Goal: Entertainment & Leisure: Consume media (video, audio)

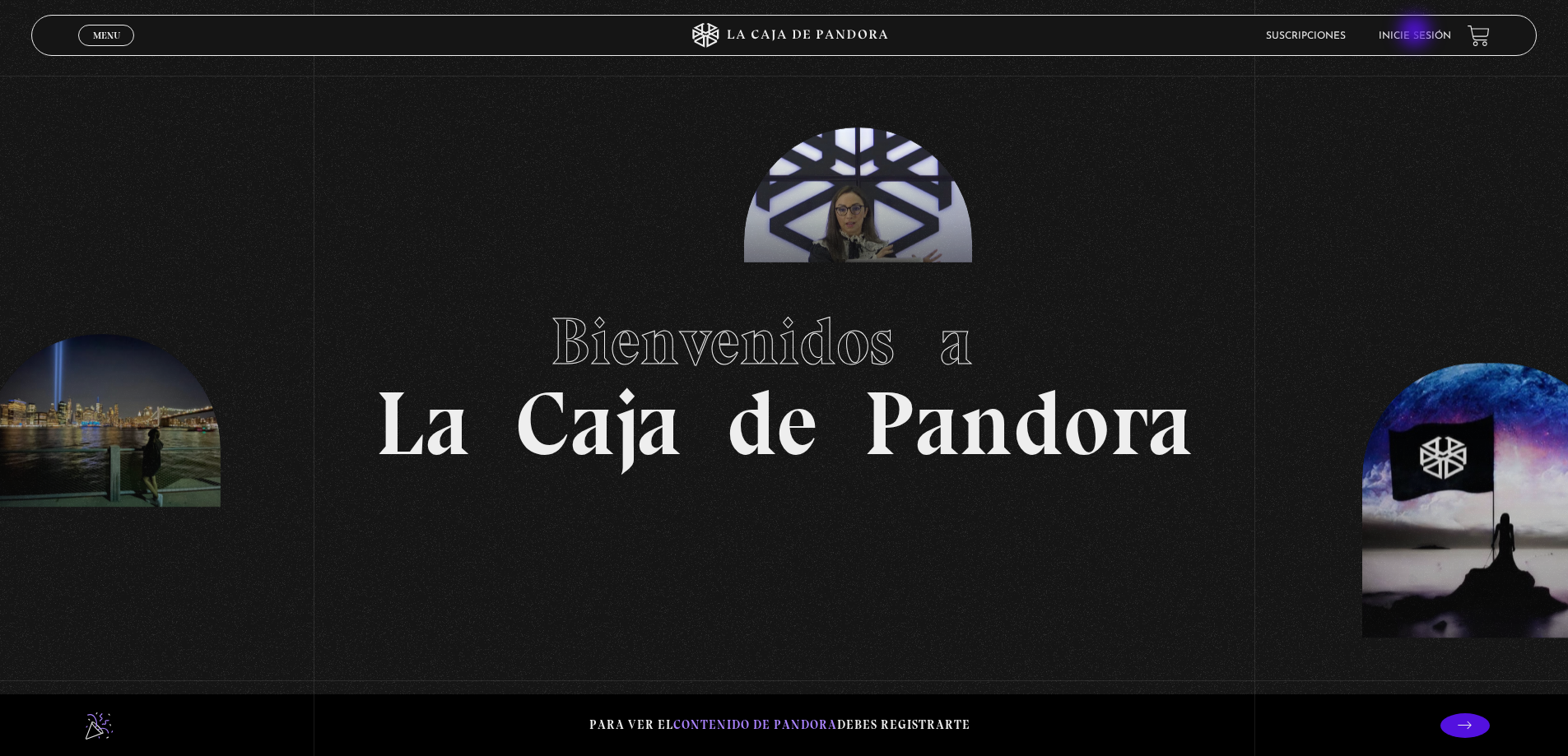
click at [1417, 33] on link "Inicie sesión" at bounding box center [1415, 36] width 73 height 10
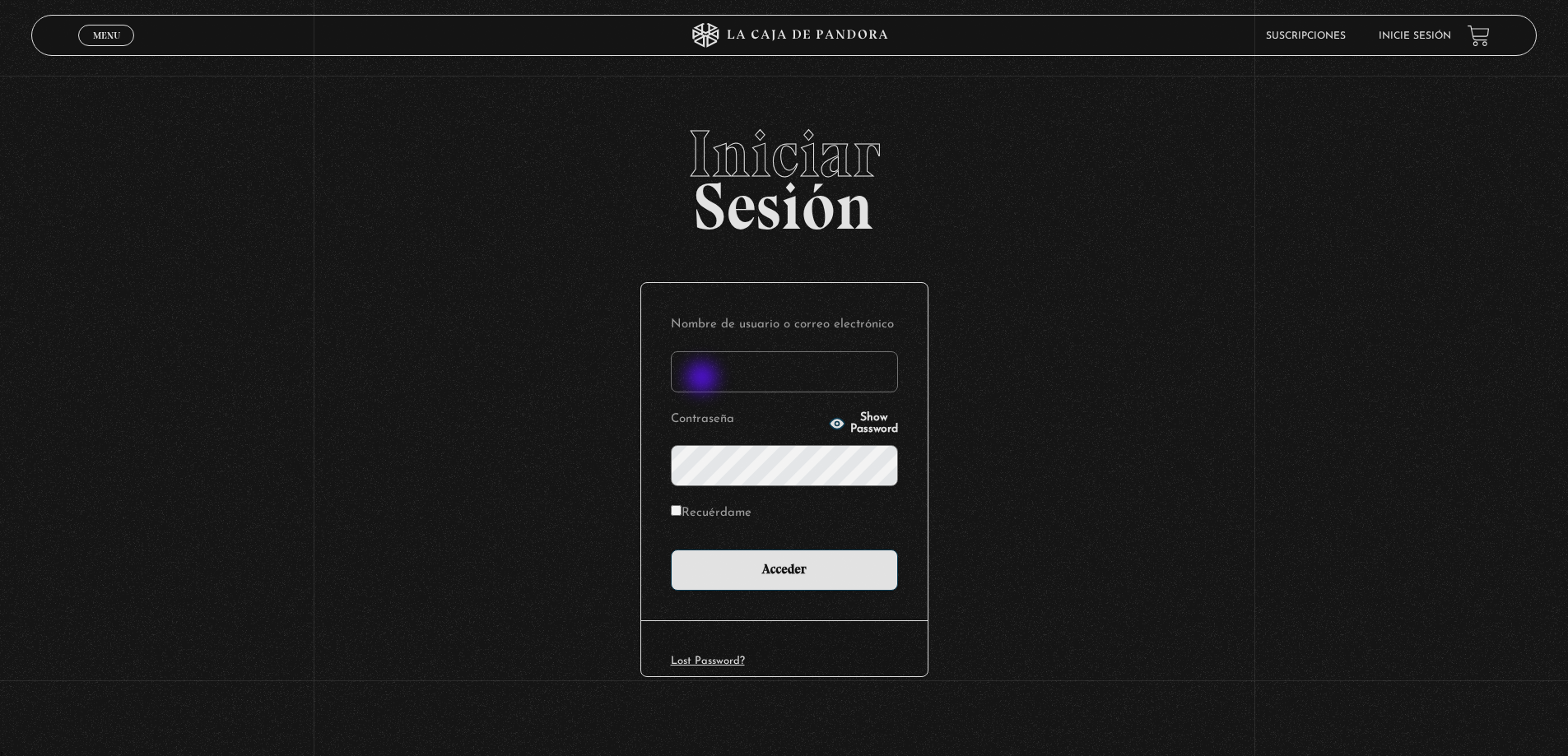
click at [704, 379] on input "Nombre de usuario o correo electrónico" at bounding box center [784, 372] width 228 height 41
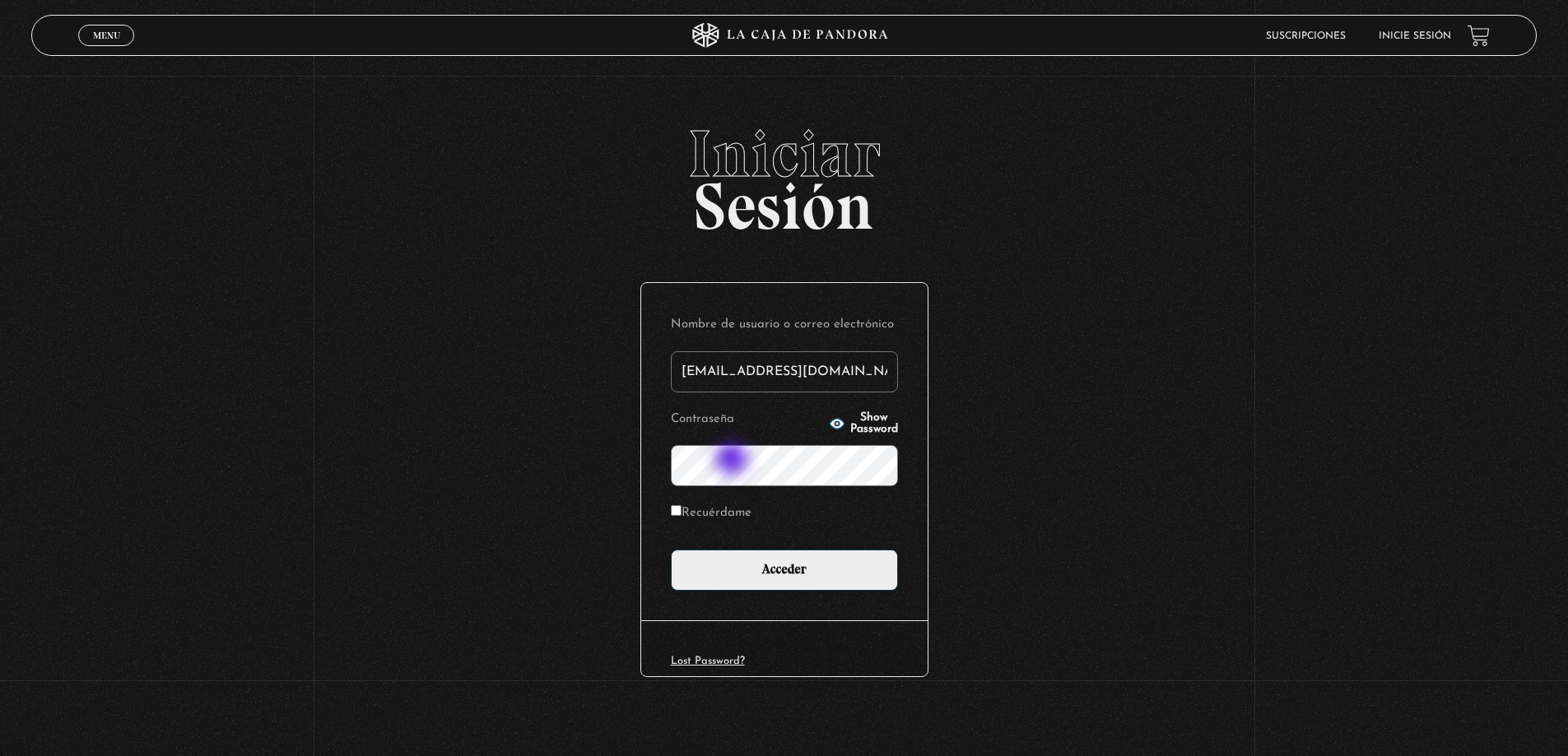
type input "alfueleyvane@hotmail.com"
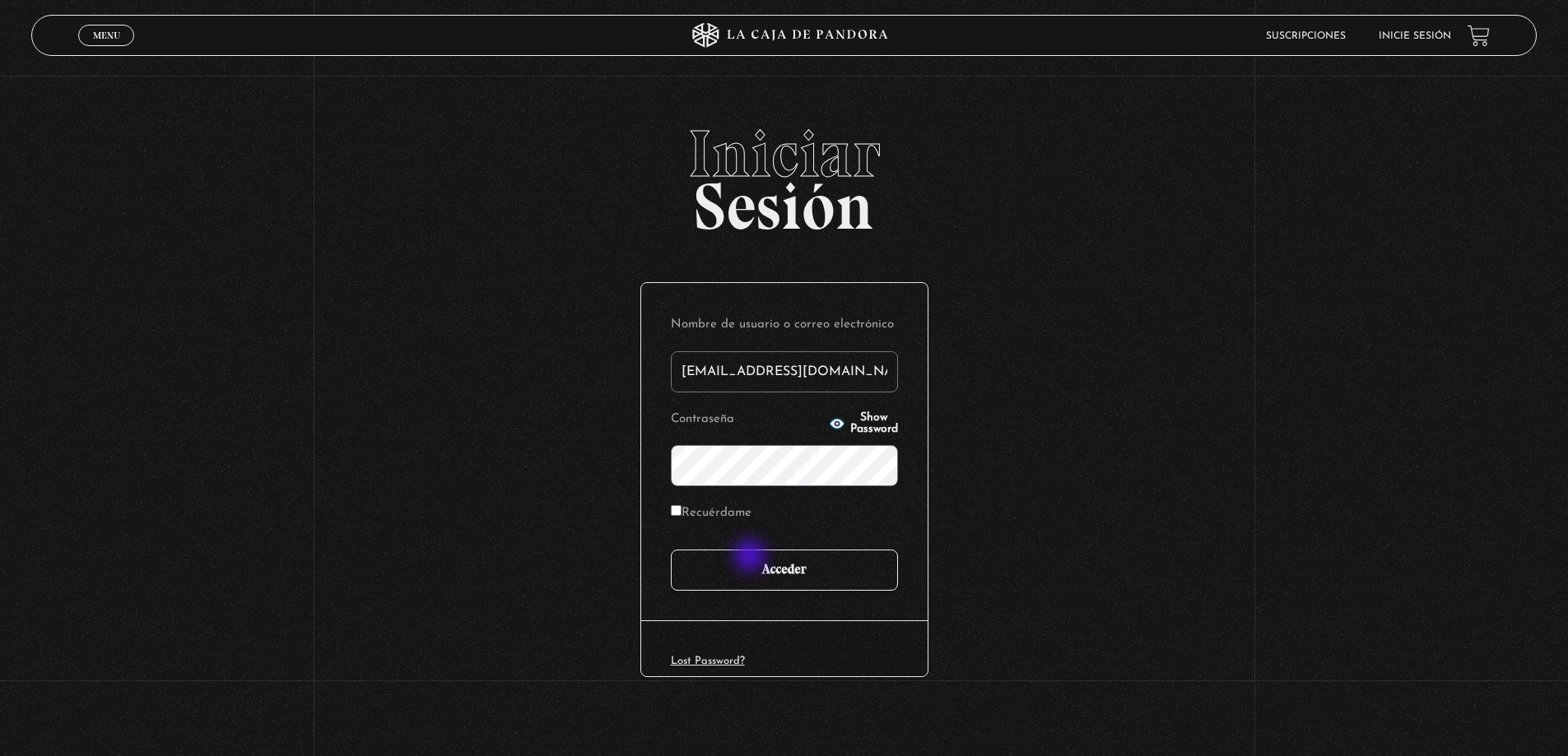
click at [754, 557] on input "Acceder" at bounding box center [784, 570] width 228 height 41
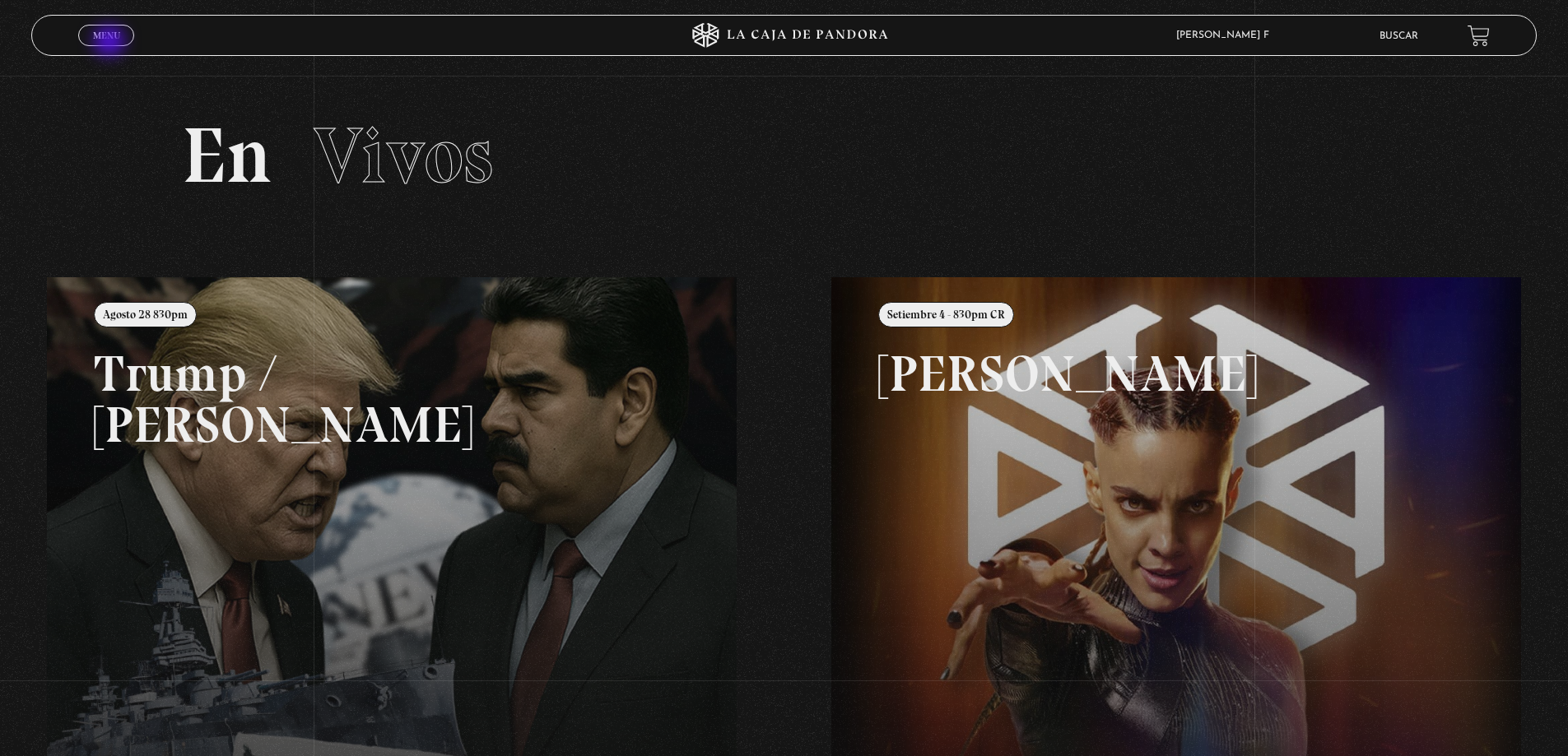
click at [111, 42] on link "Menu Cerrar" at bounding box center [106, 35] width 56 height 21
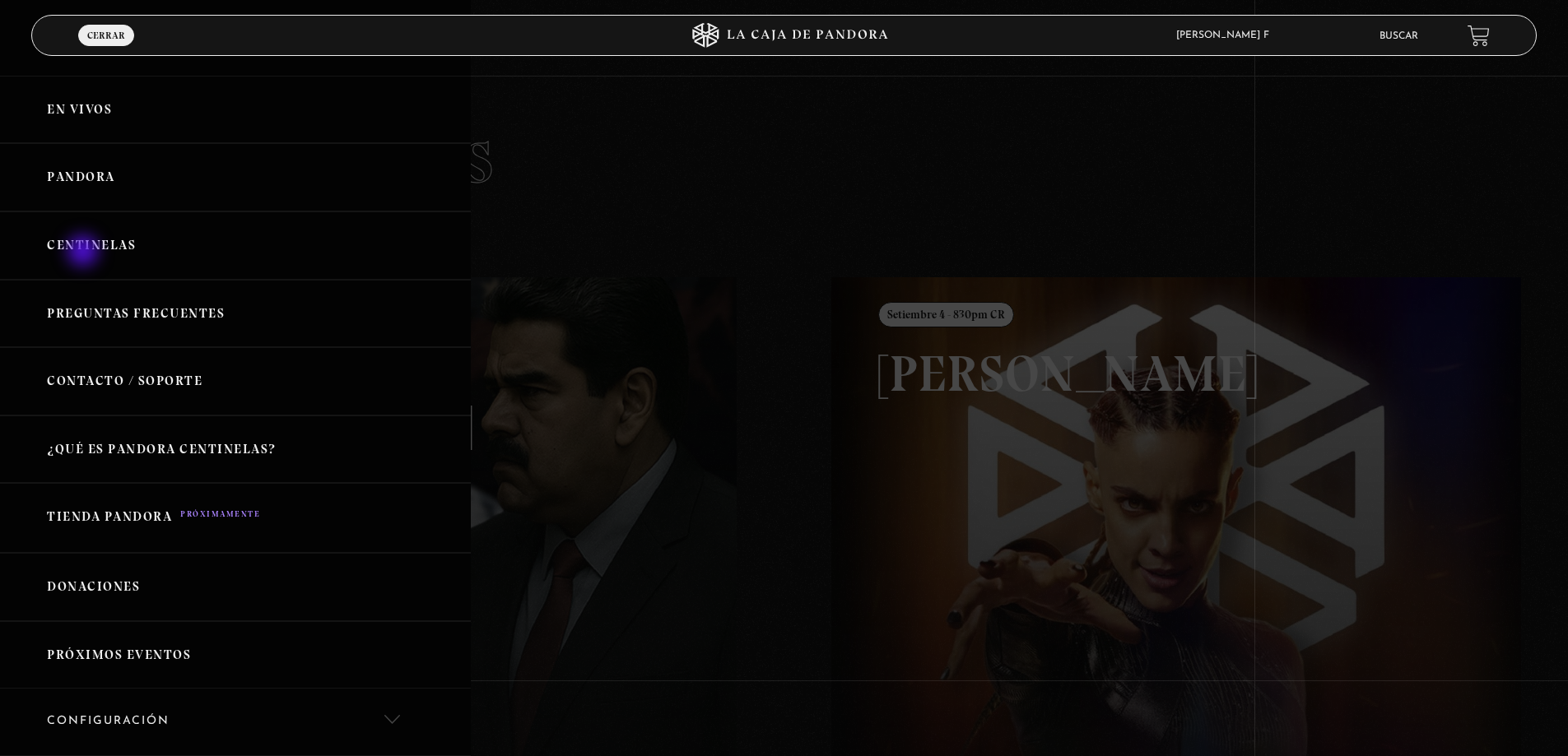
click at [85, 252] on link "Centinelas" at bounding box center [235, 246] width 471 height 68
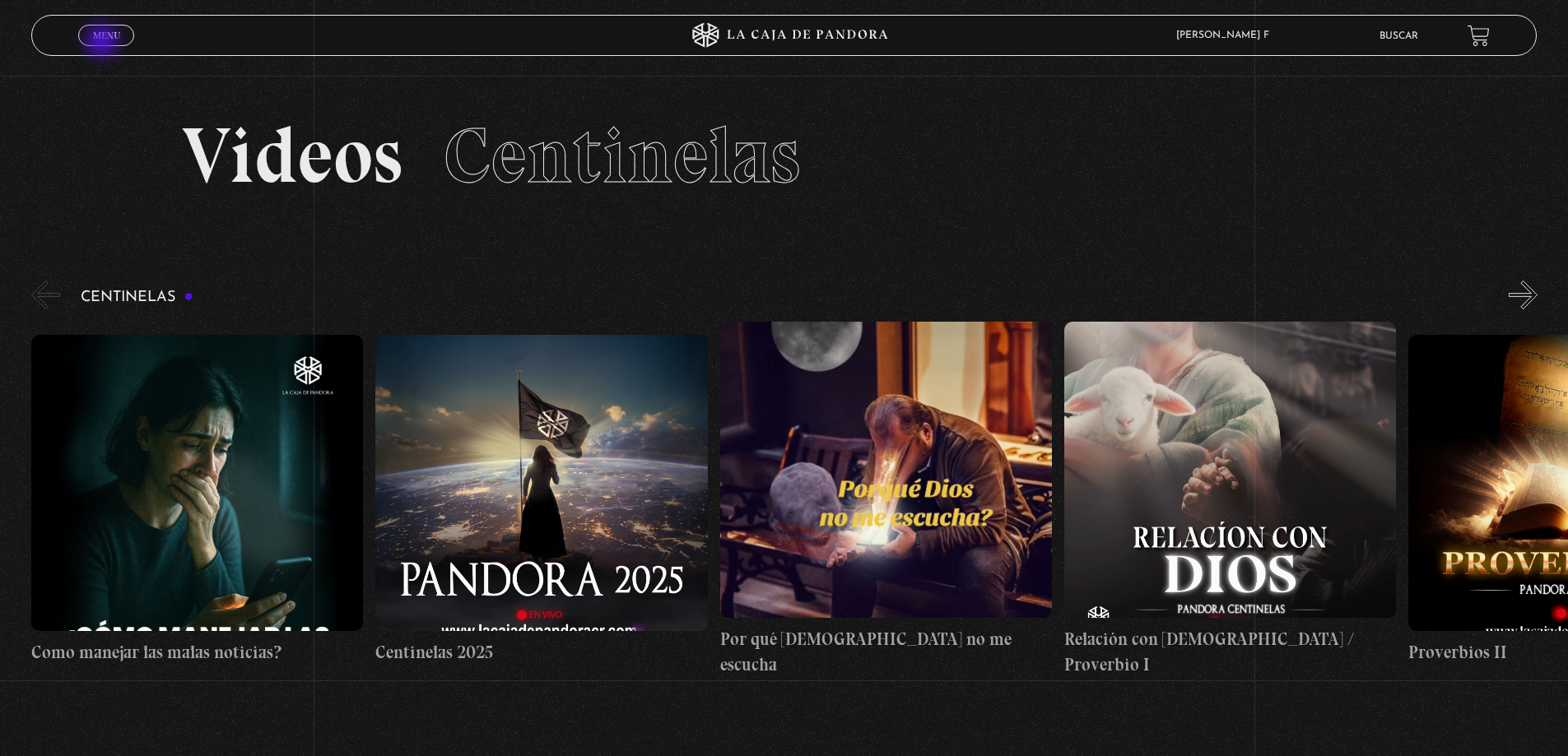
click at [104, 42] on link "Menu Cerrar" at bounding box center [106, 35] width 56 height 21
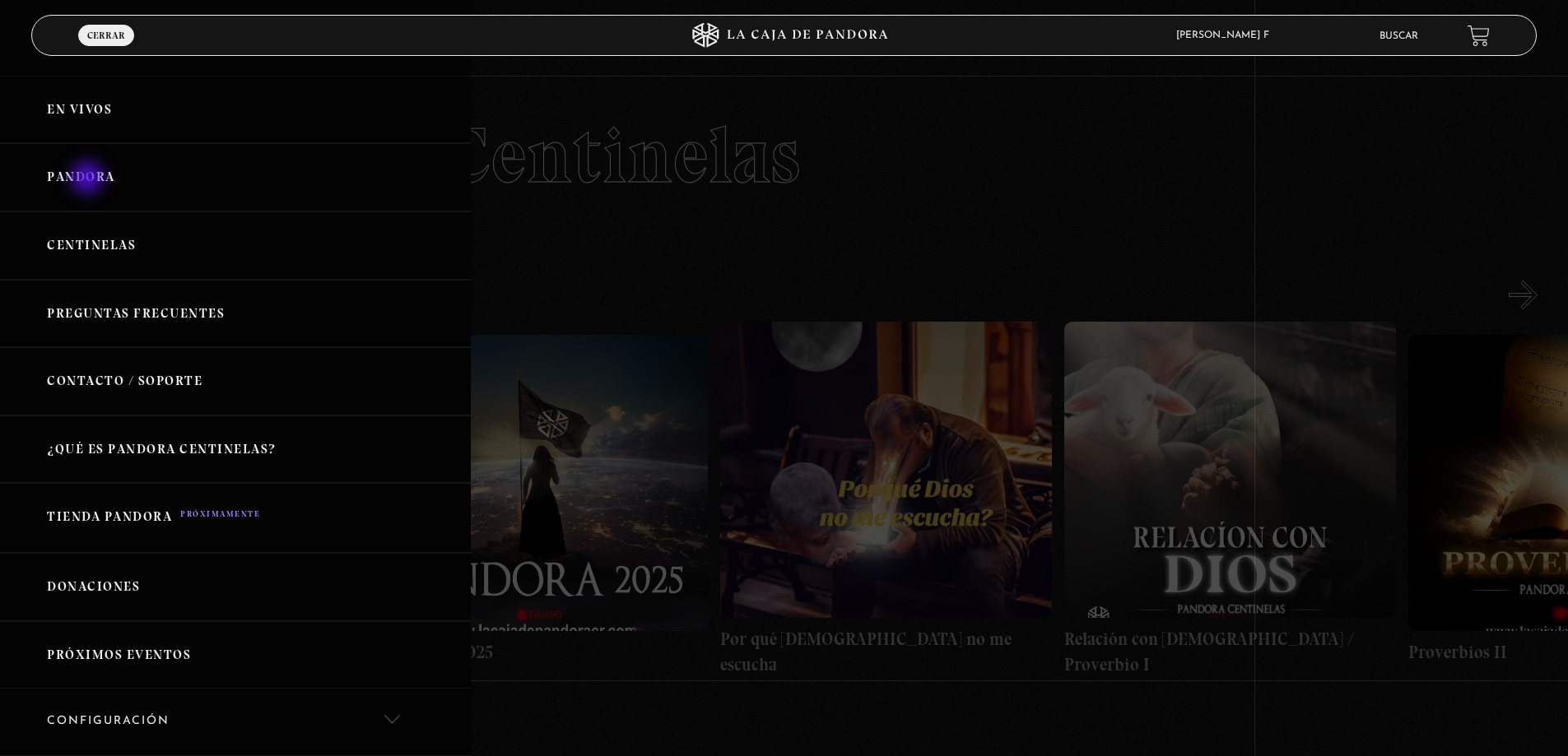
click at [88, 180] on link "Pandora" at bounding box center [235, 177] width 471 height 68
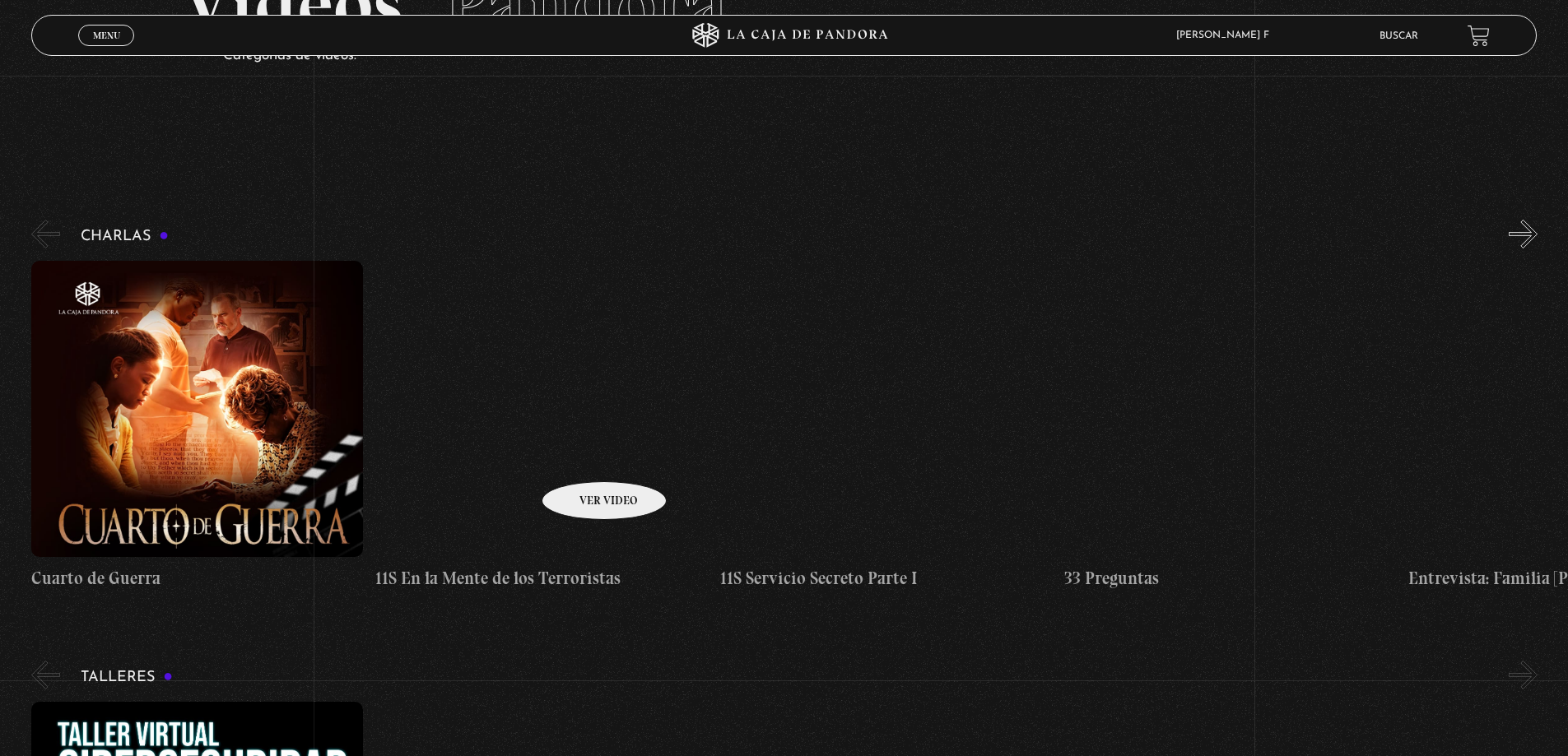
scroll to position [165, 0]
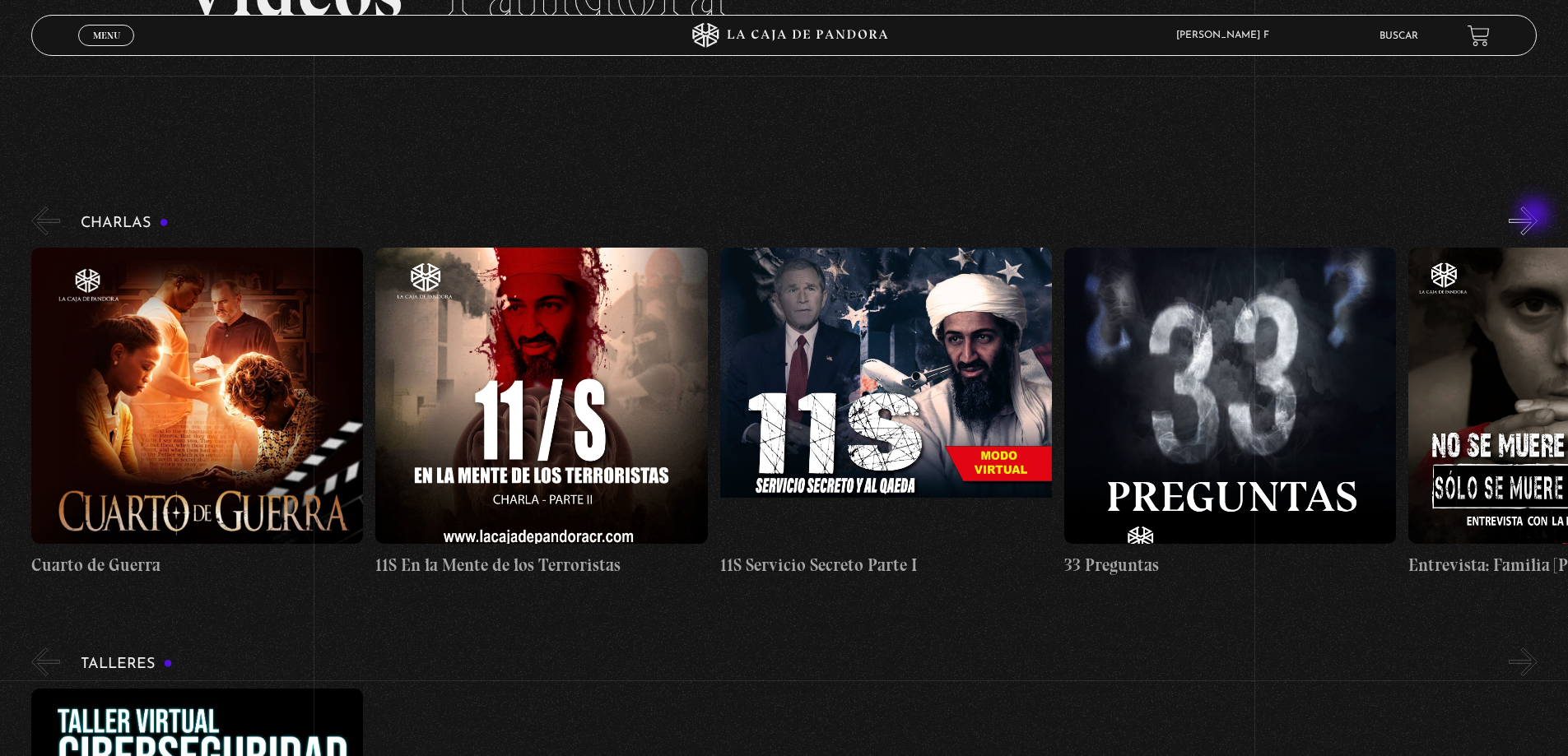
click at [1536, 215] on button "»" at bounding box center [1523, 220] width 29 height 29
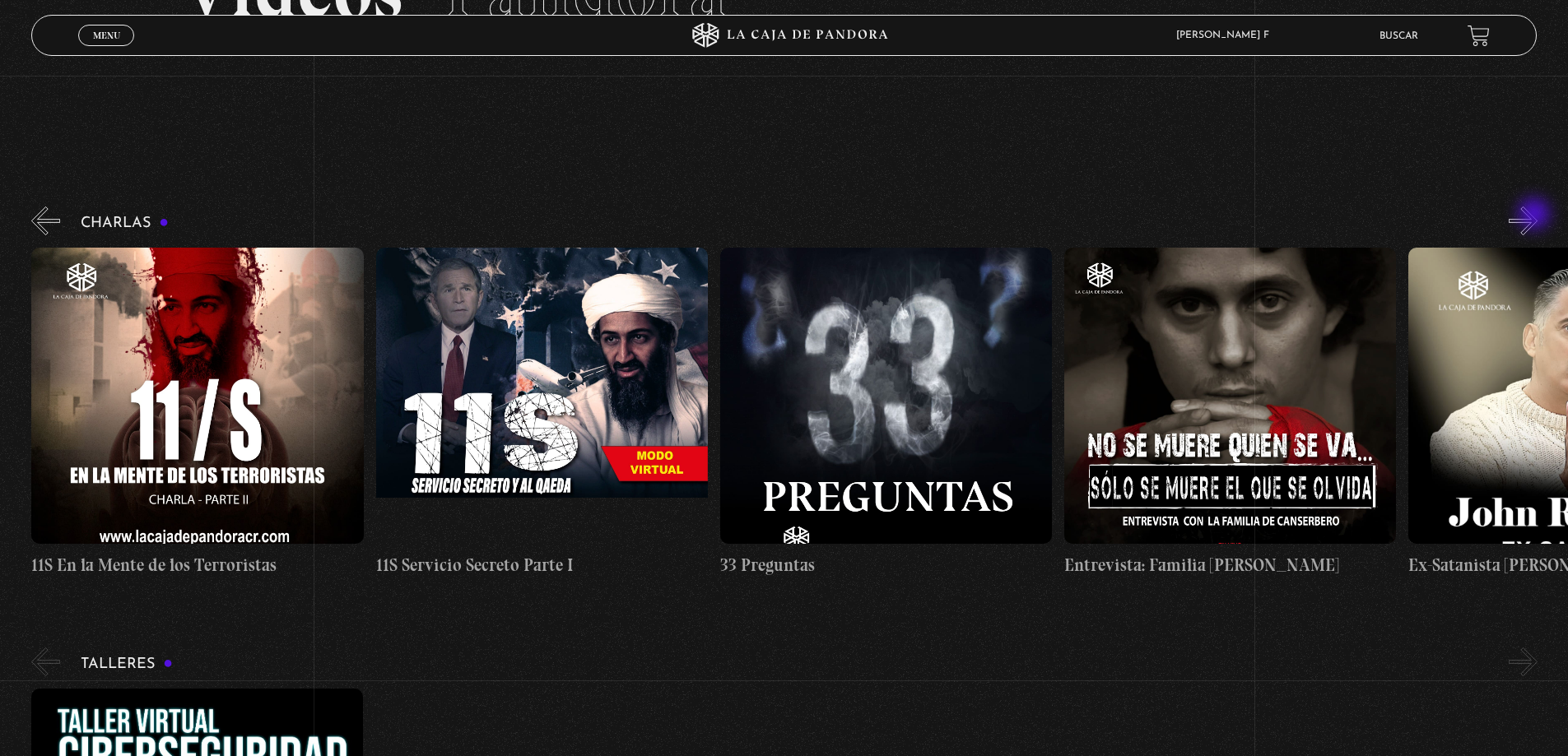
click at [1536, 215] on button "»" at bounding box center [1523, 220] width 29 height 29
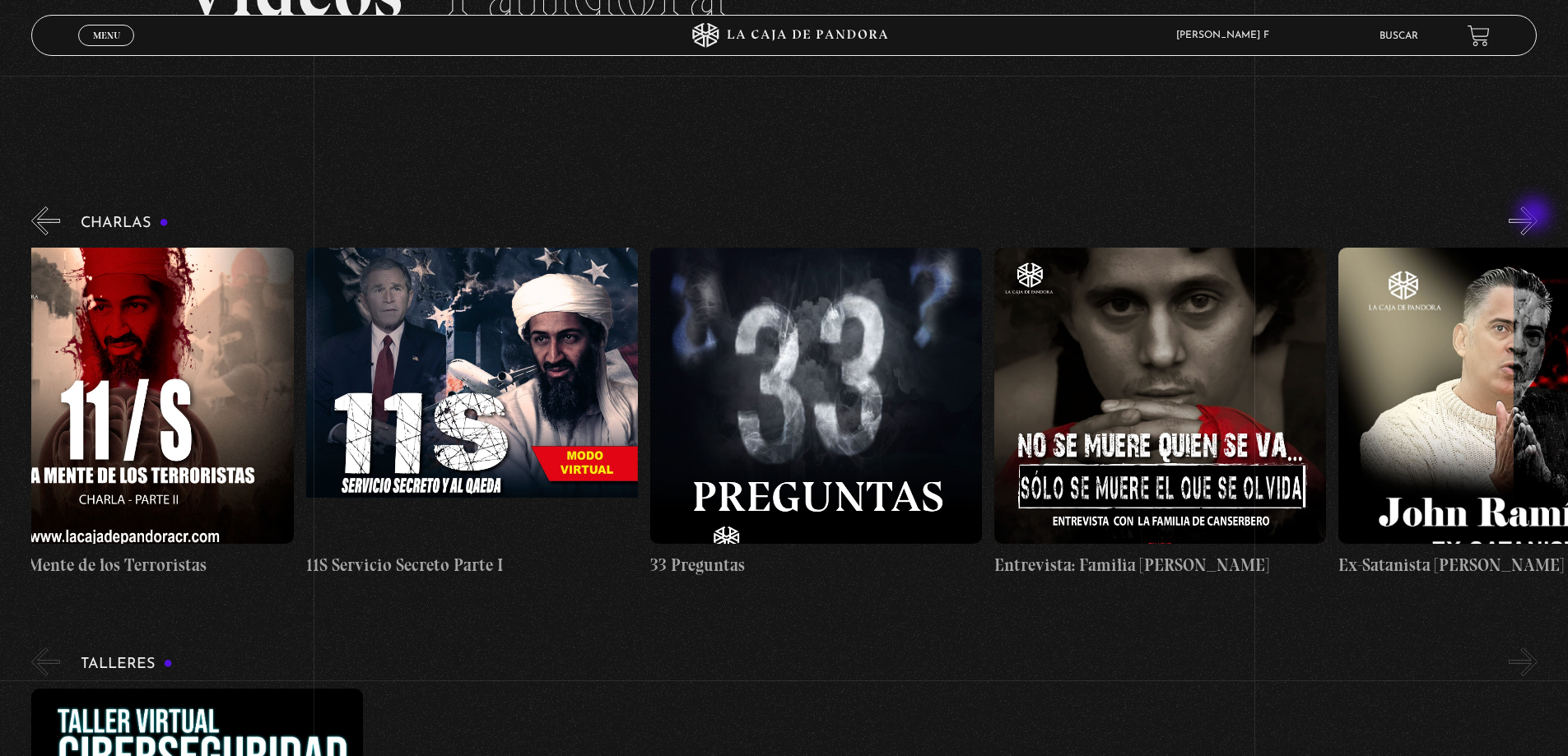
click at [1536, 215] on button "»" at bounding box center [1523, 220] width 29 height 29
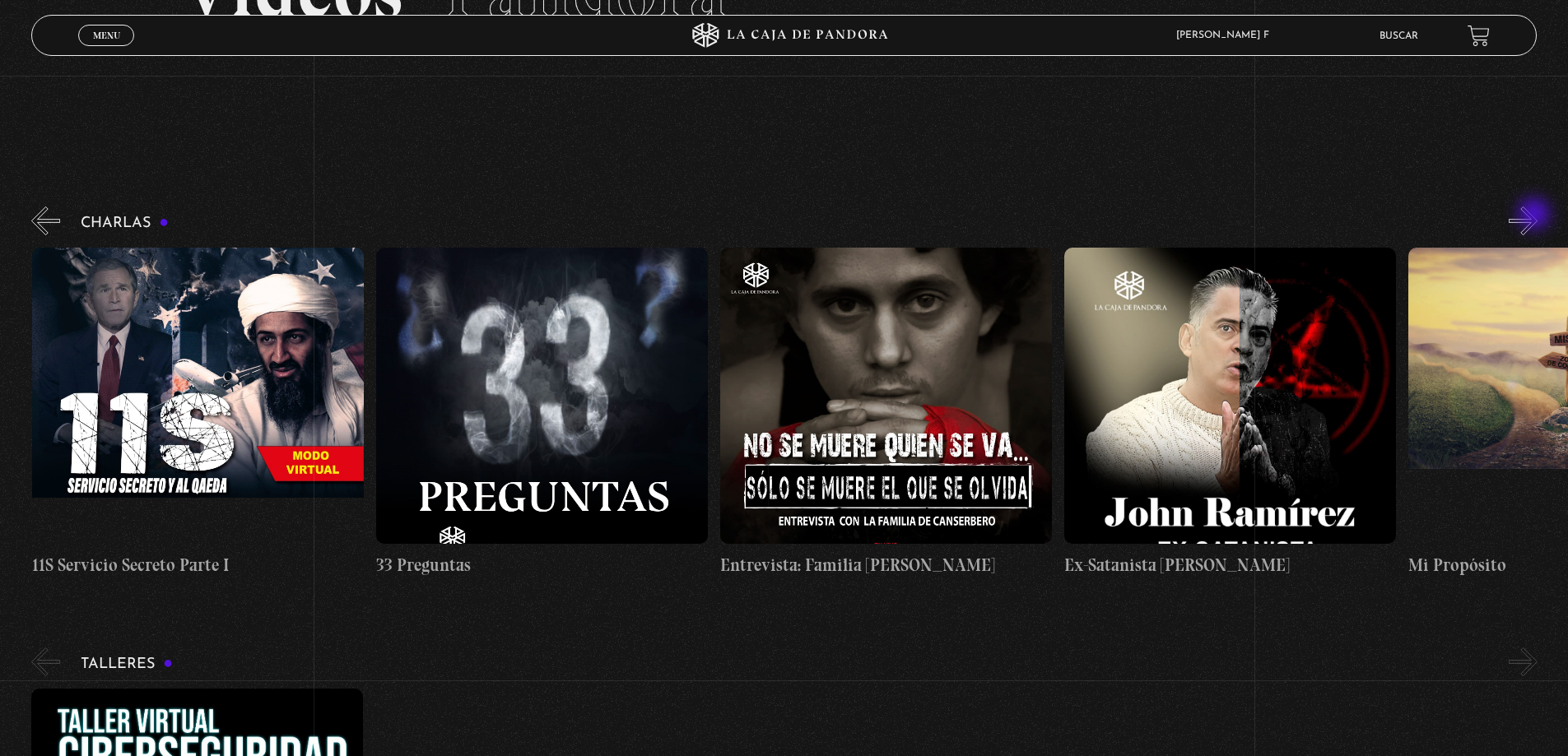
click at [1536, 215] on button "»" at bounding box center [1523, 220] width 29 height 29
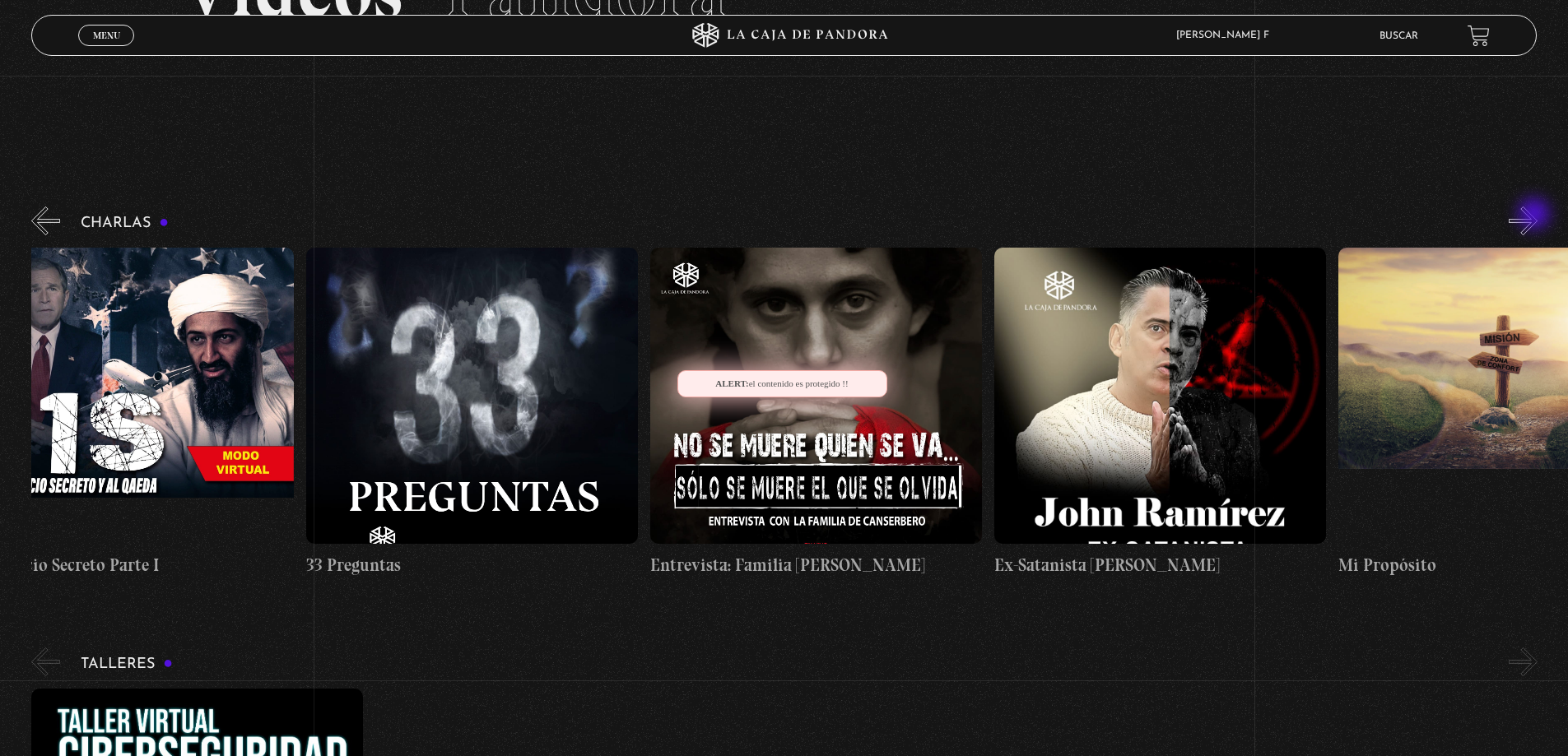
scroll to position [0, 861]
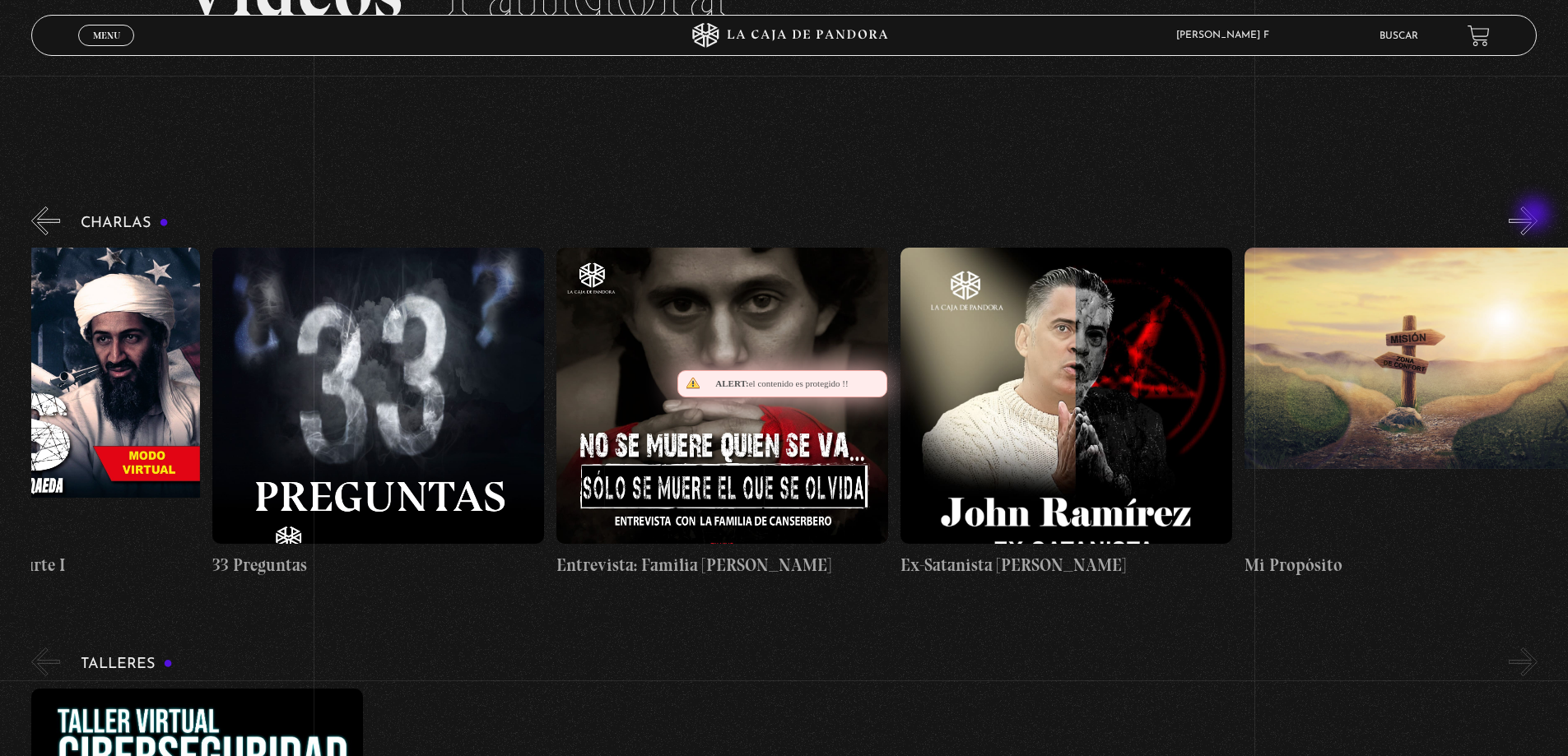
click at [1536, 215] on button "»" at bounding box center [1523, 220] width 29 height 29
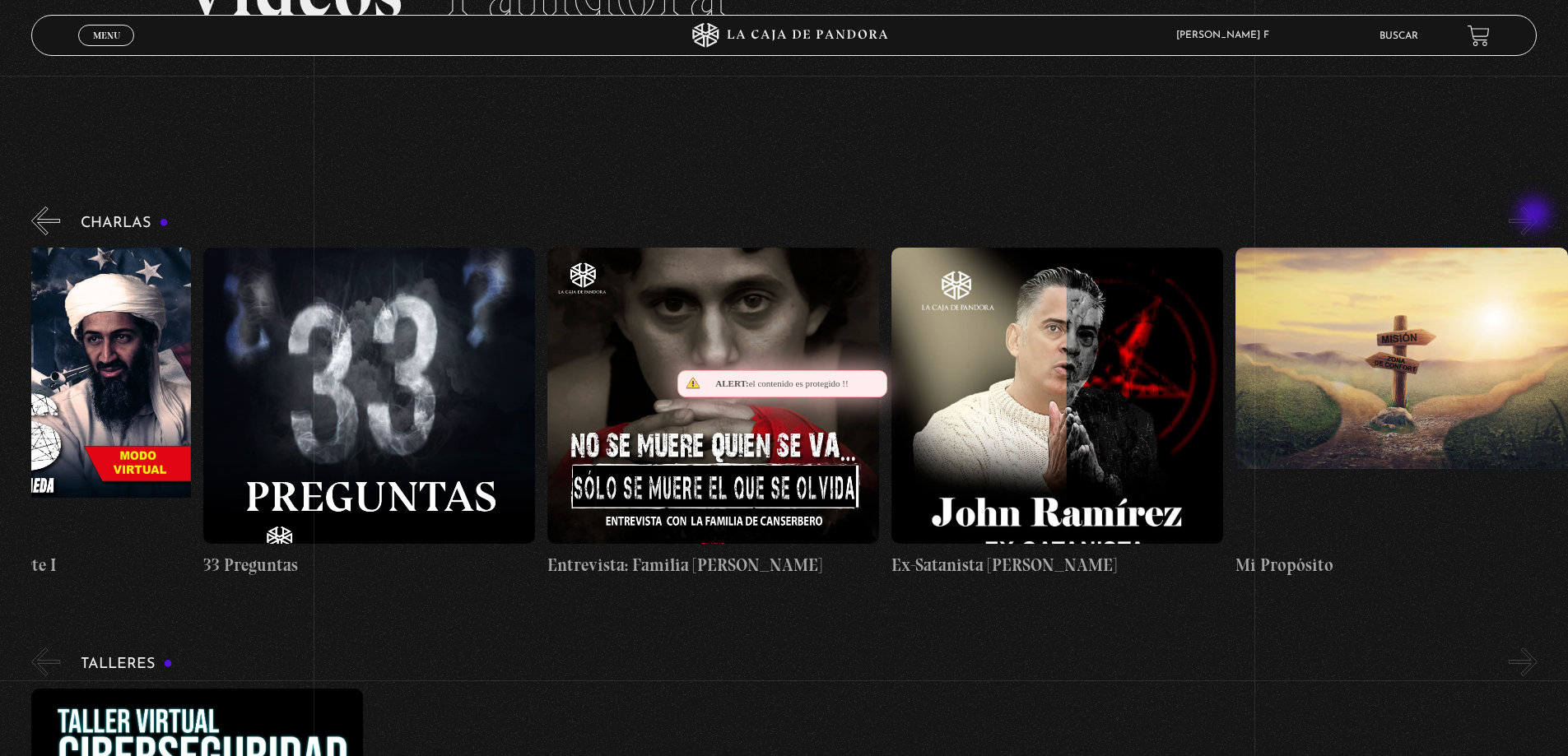
click at [1536, 215] on button "»" at bounding box center [1523, 220] width 29 height 29
click at [1538, 673] on button "»" at bounding box center [1523, 661] width 29 height 29
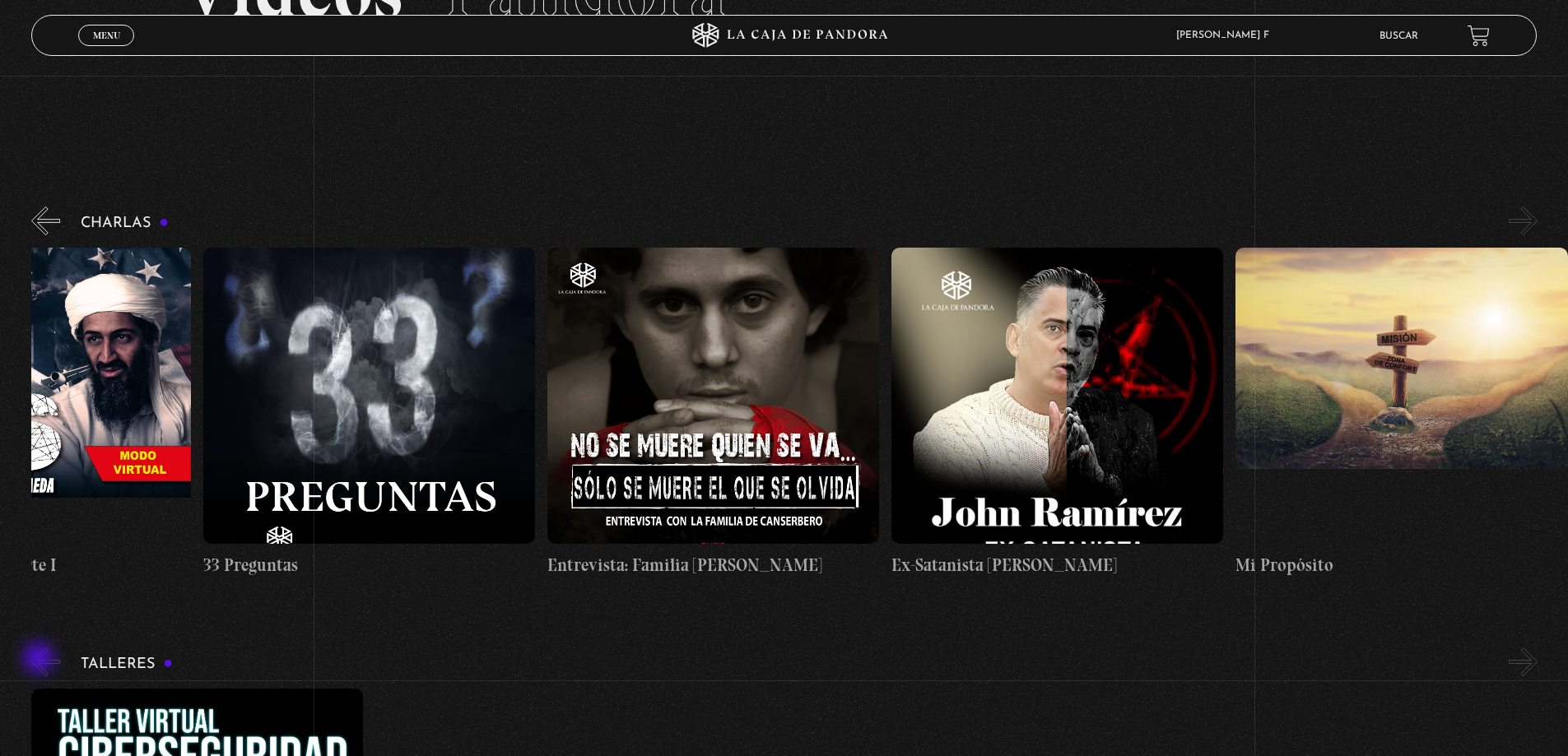
click at [41, 660] on button "«" at bounding box center [45, 661] width 29 height 29
click at [51, 235] on button "«" at bounding box center [45, 220] width 29 height 29
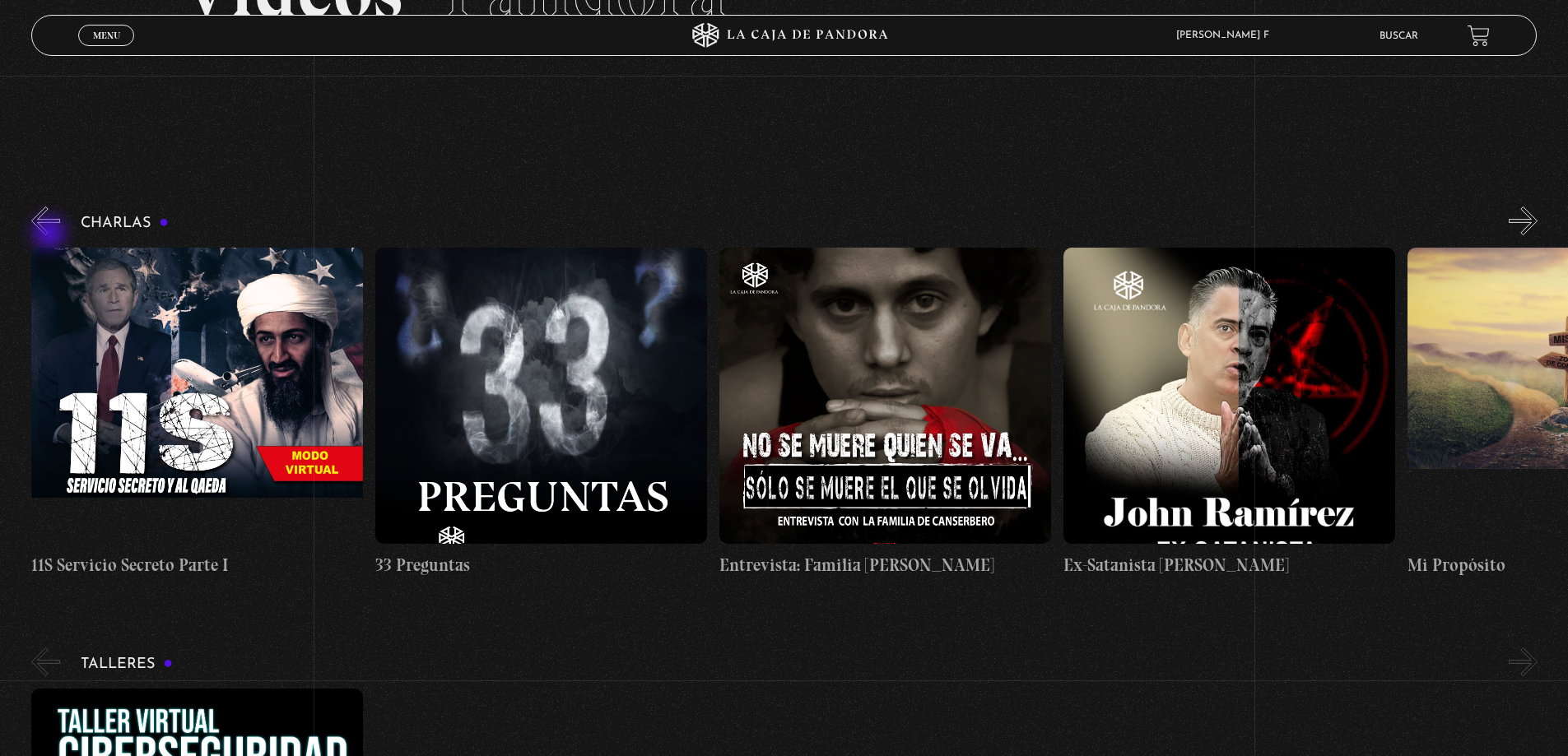
click at [51, 235] on button "«" at bounding box center [45, 220] width 29 height 29
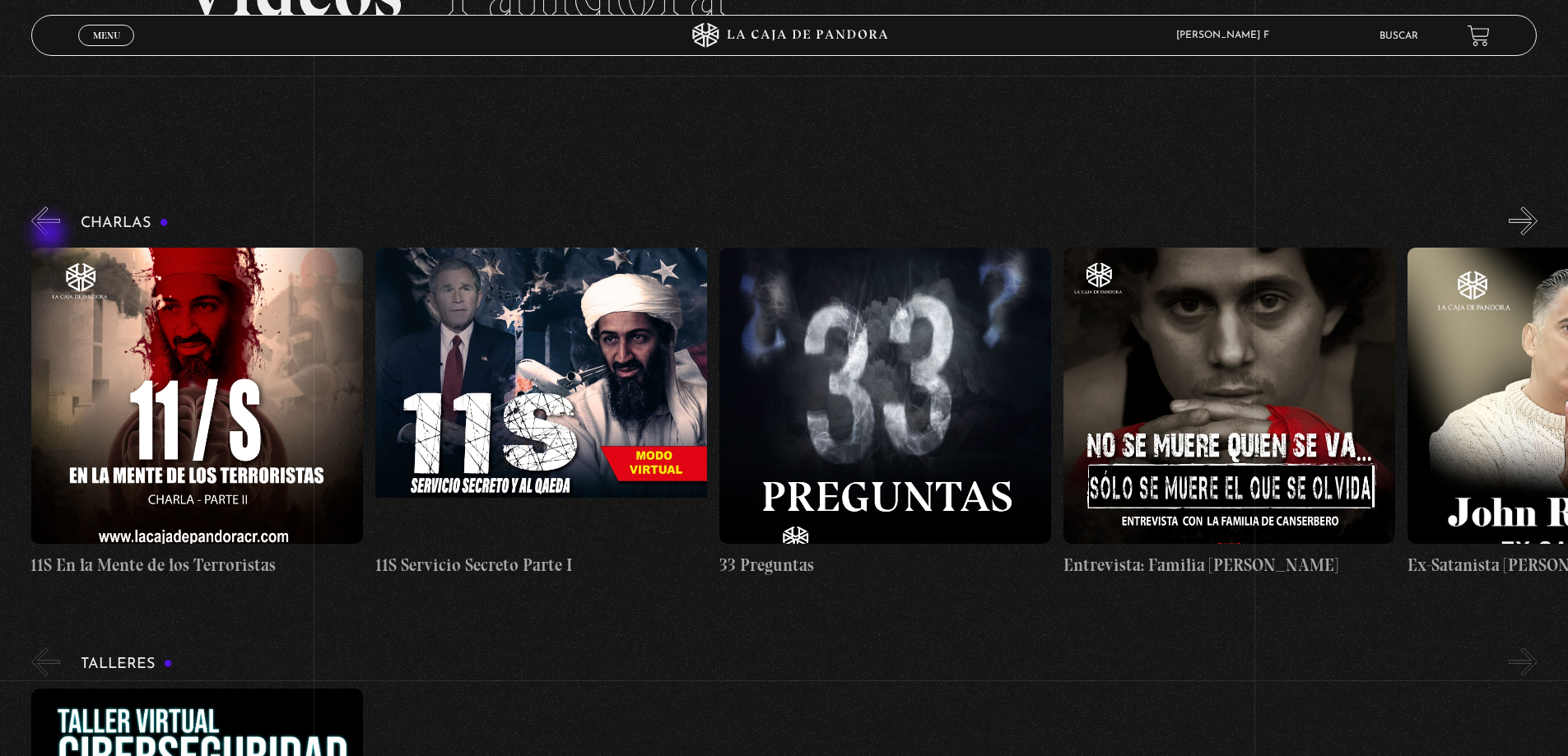
click at [51, 235] on button "«" at bounding box center [45, 220] width 29 height 29
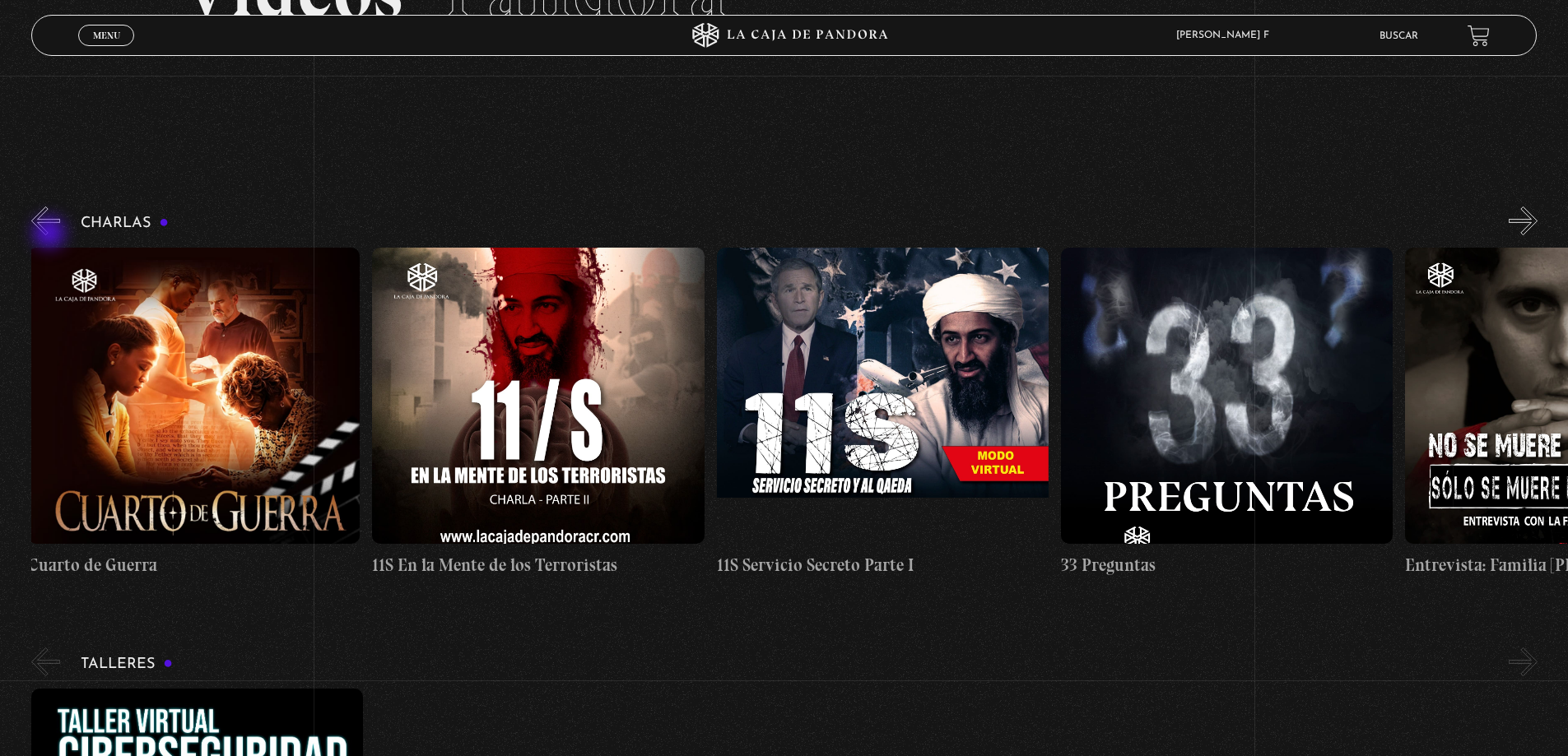
scroll to position [0, 1]
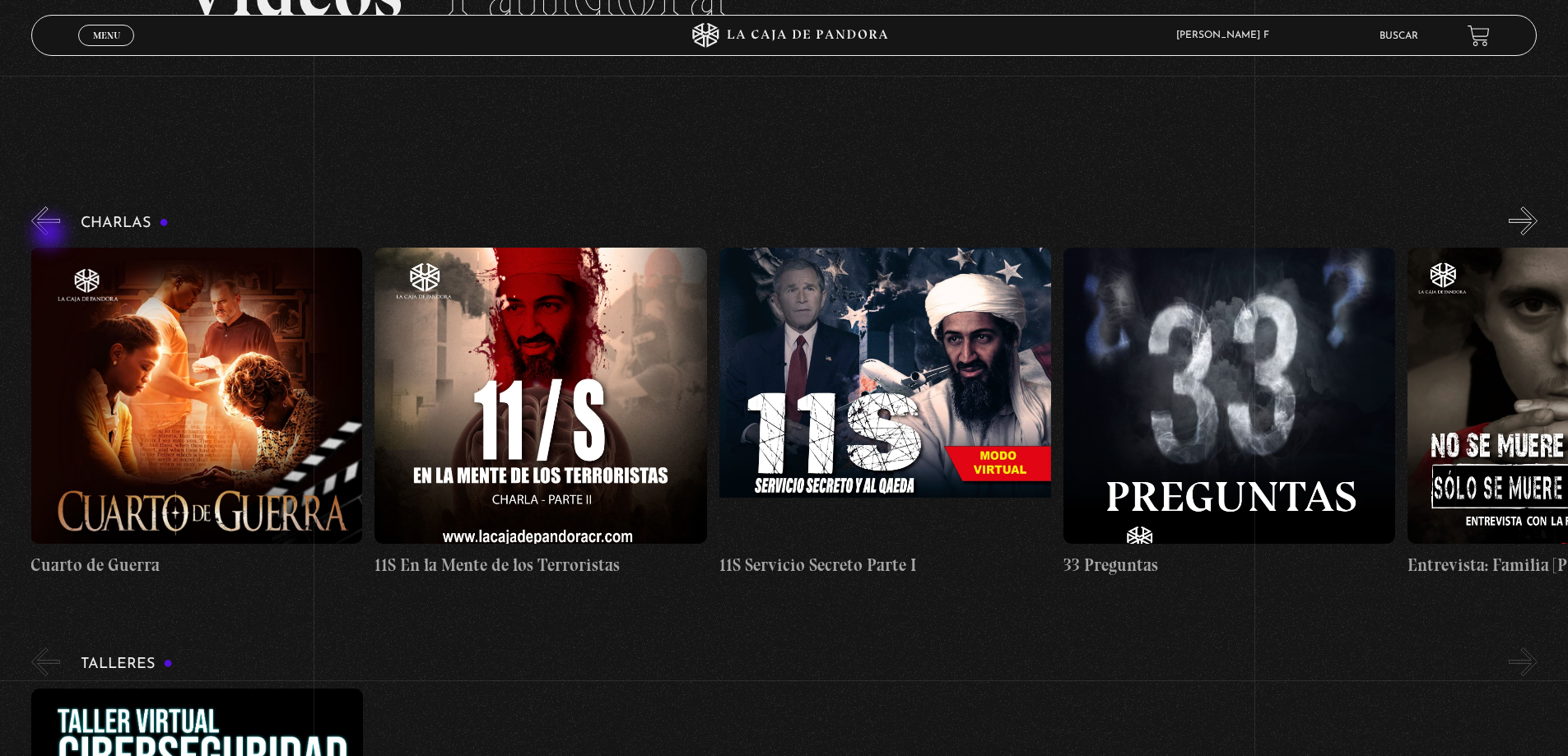
click at [51, 235] on button "«" at bounding box center [45, 220] width 29 height 29
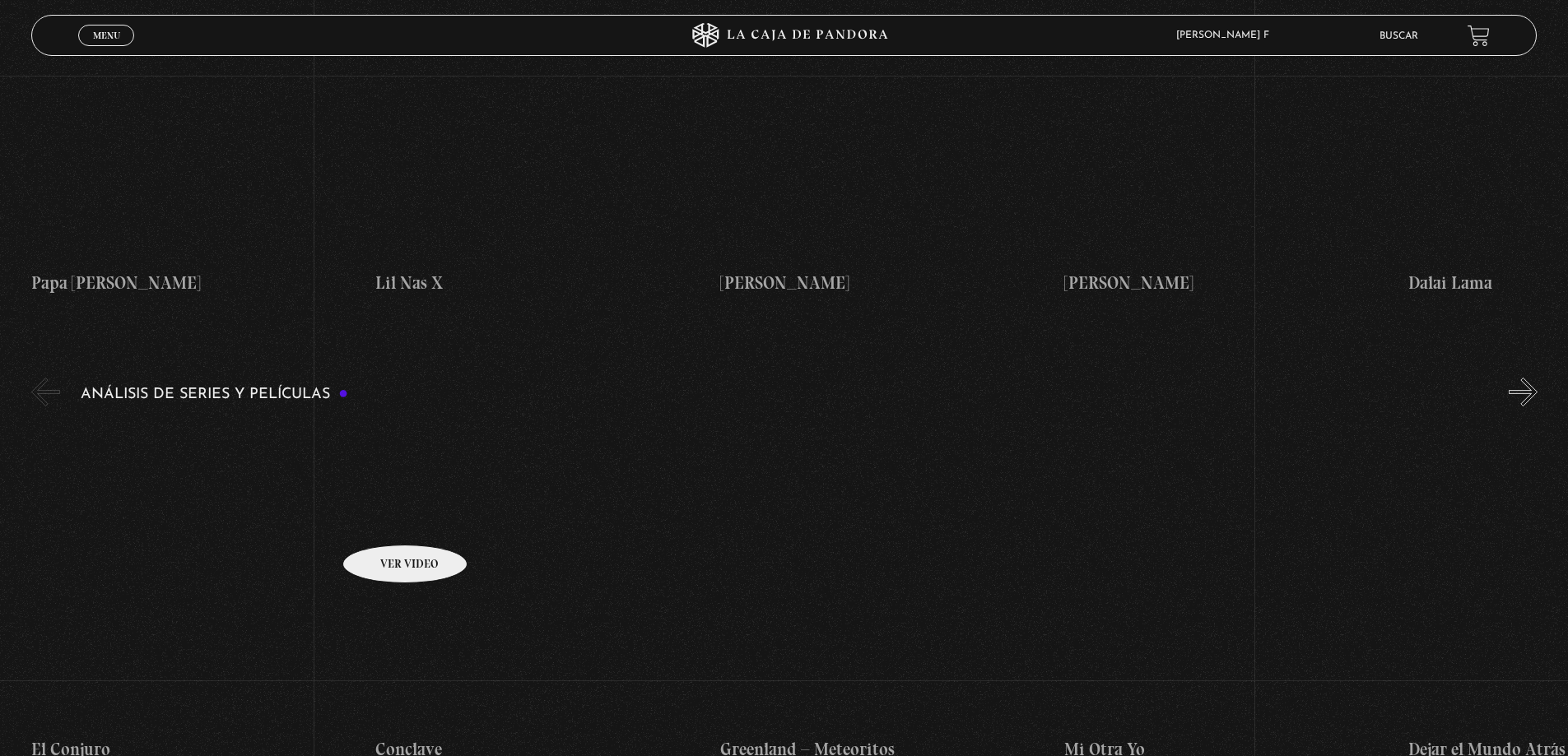
scroll to position [2797, 0]
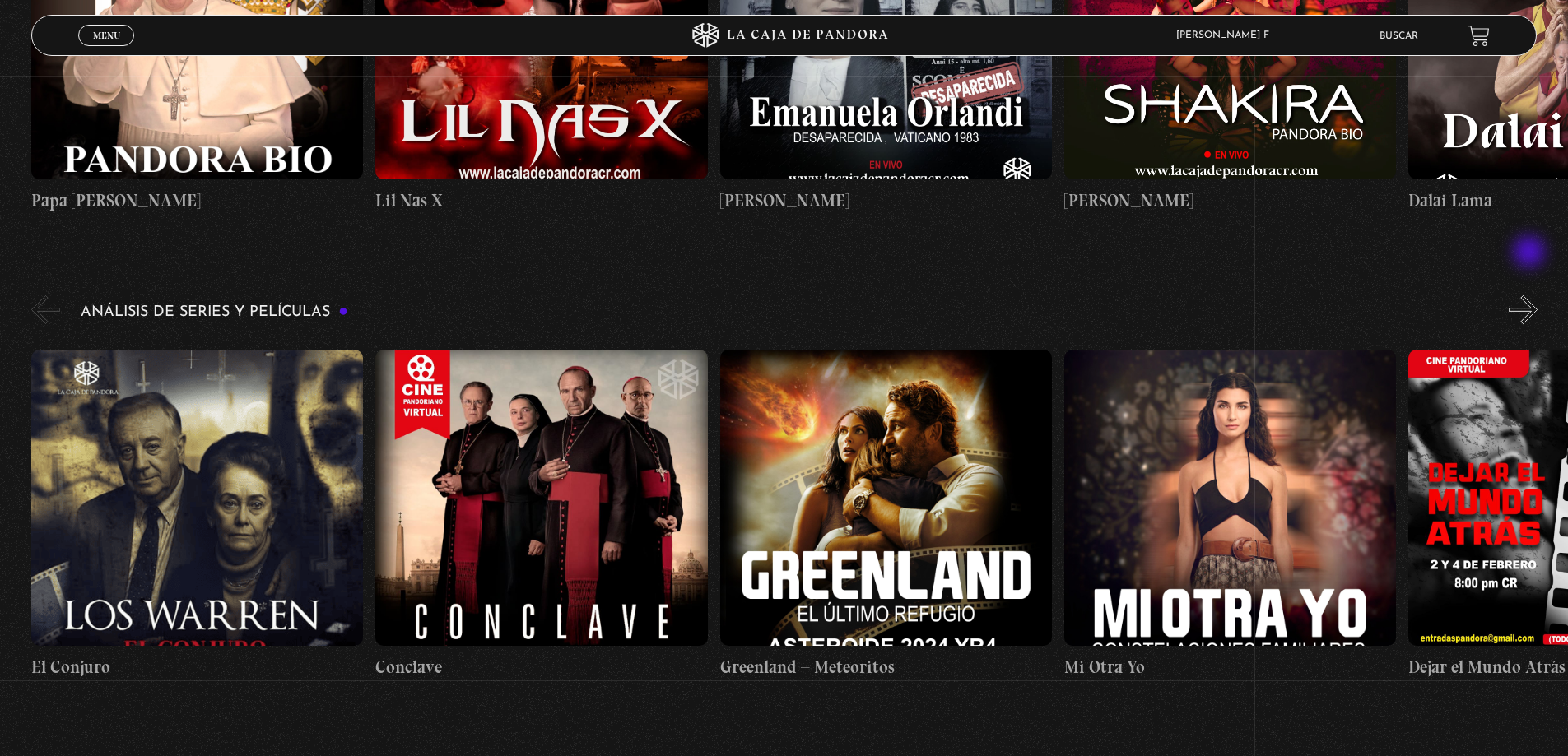
click at [1531, 296] on button "»" at bounding box center [1523, 309] width 29 height 29
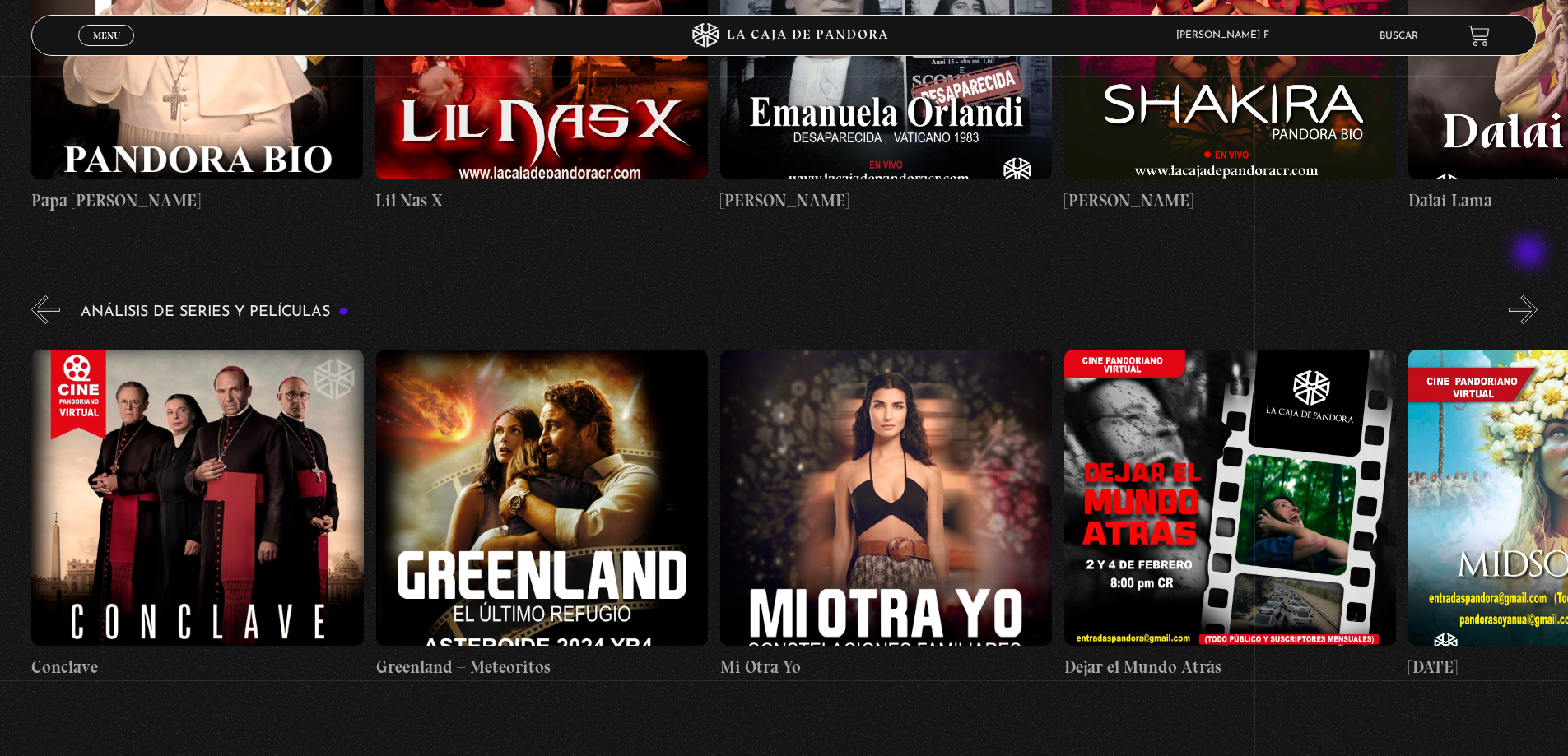
click at [1531, 296] on button "»" at bounding box center [1523, 309] width 29 height 29
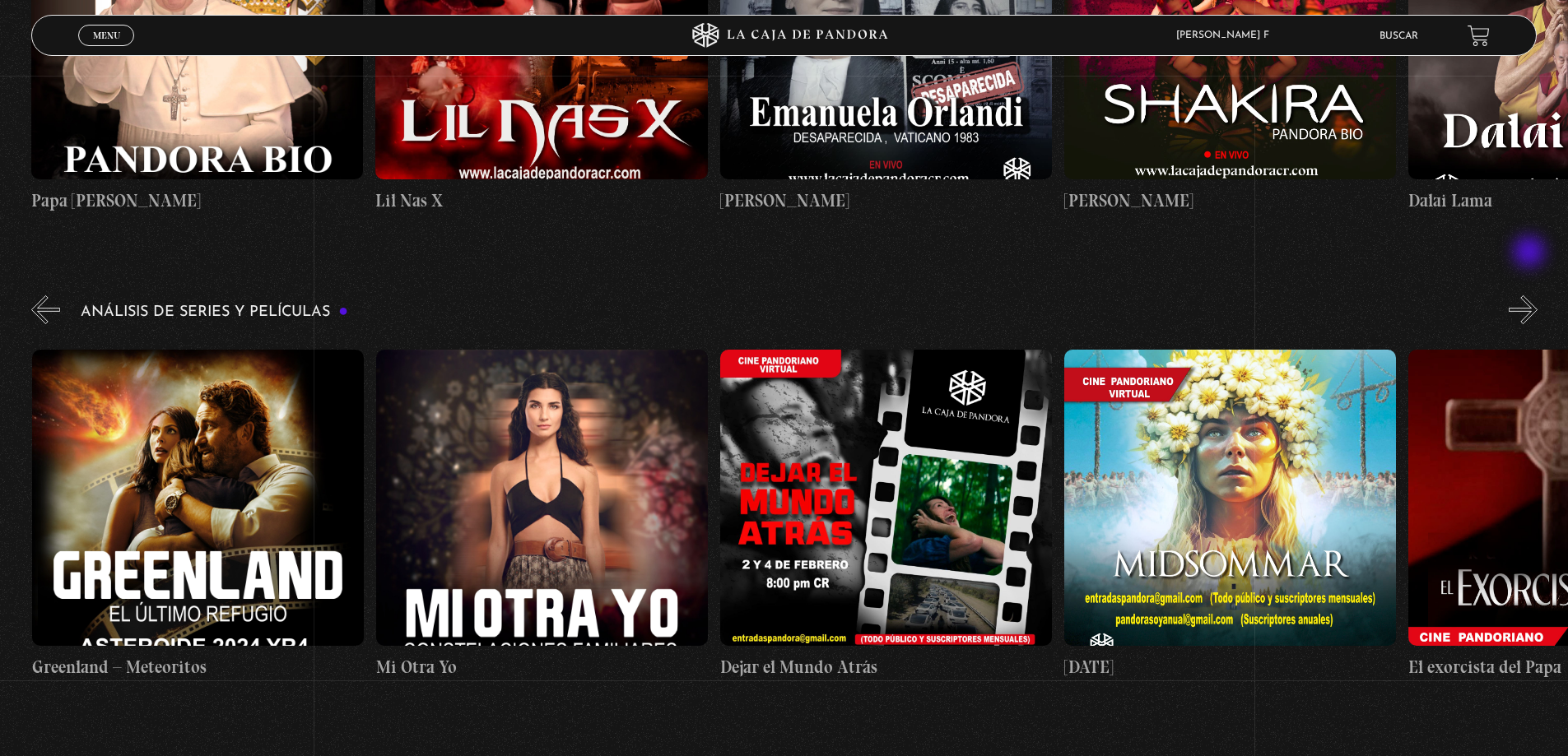
click at [1531, 296] on button "»" at bounding box center [1523, 309] width 29 height 29
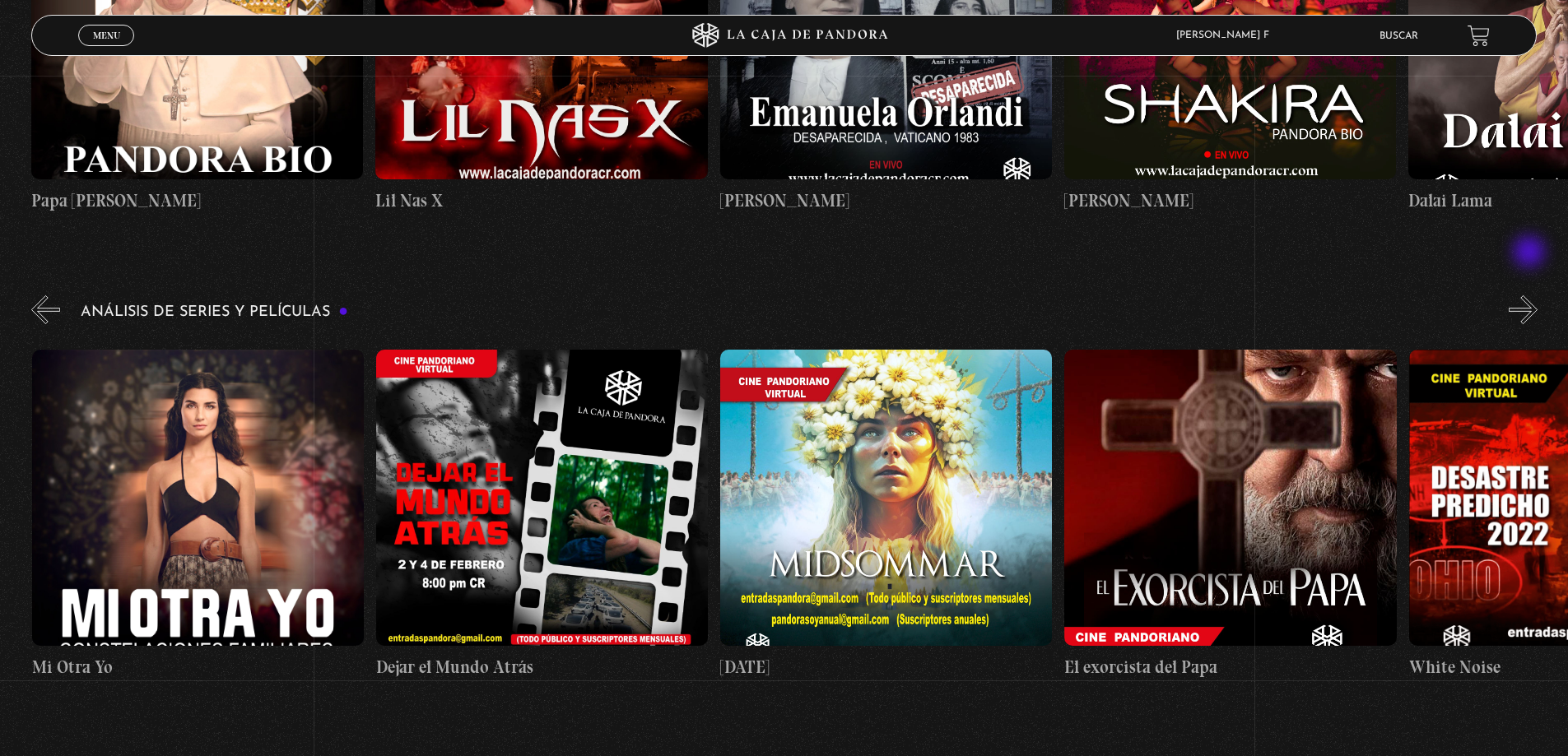
click at [1531, 296] on button "»" at bounding box center [1523, 309] width 29 height 29
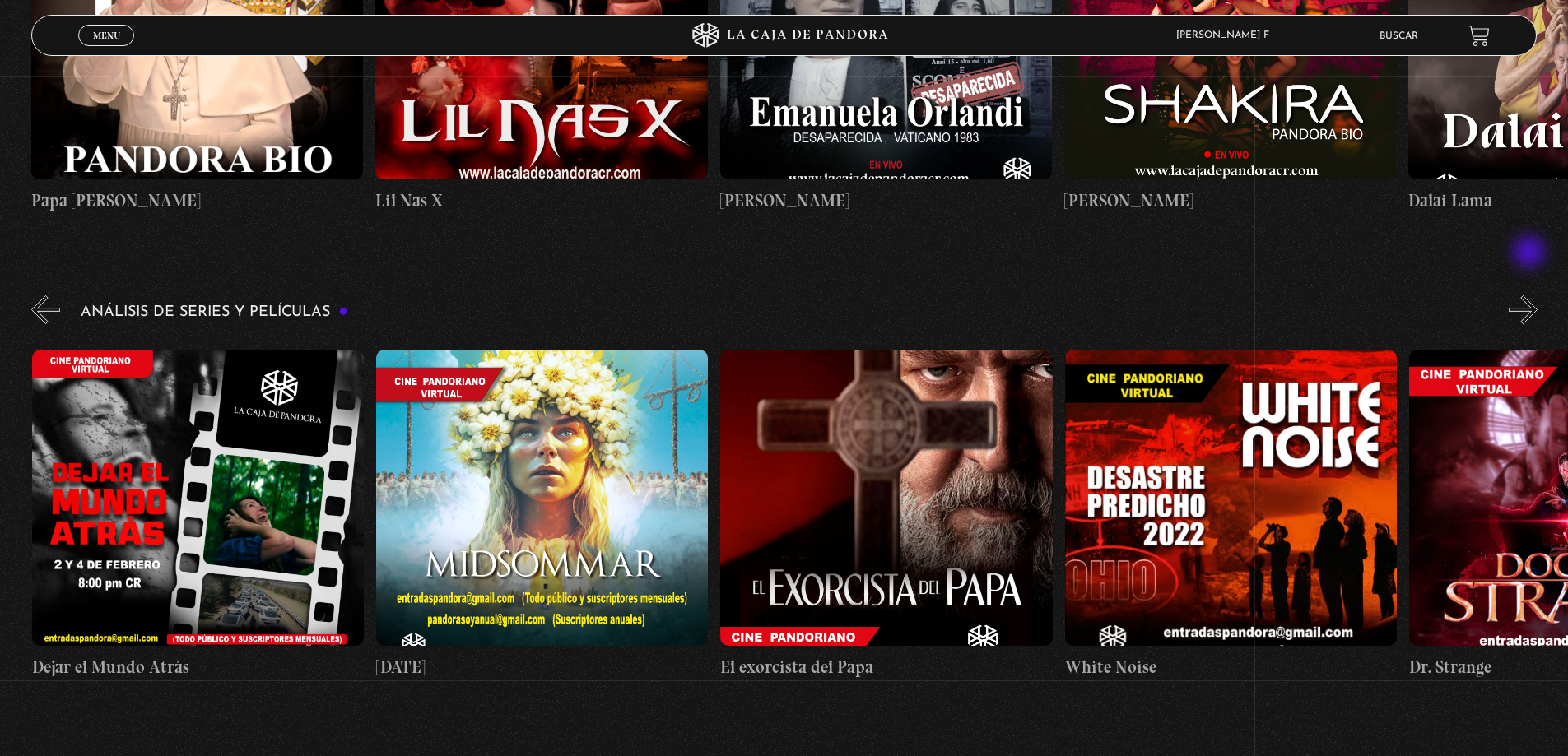
click at [1531, 296] on button "»" at bounding box center [1523, 309] width 29 height 29
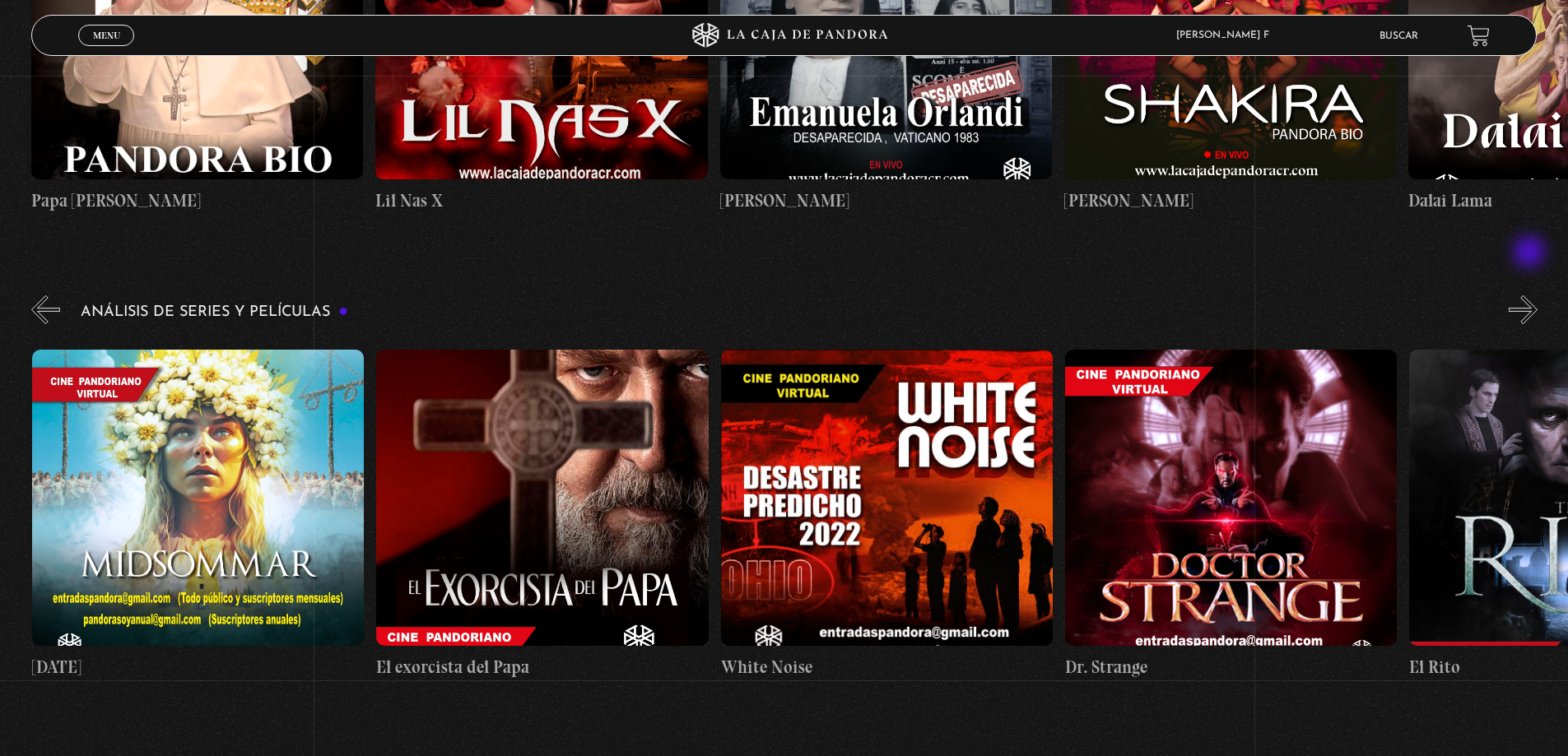
click at [1531, 296] on button "»" at bounding box center [1523, 309] width 29 height 29
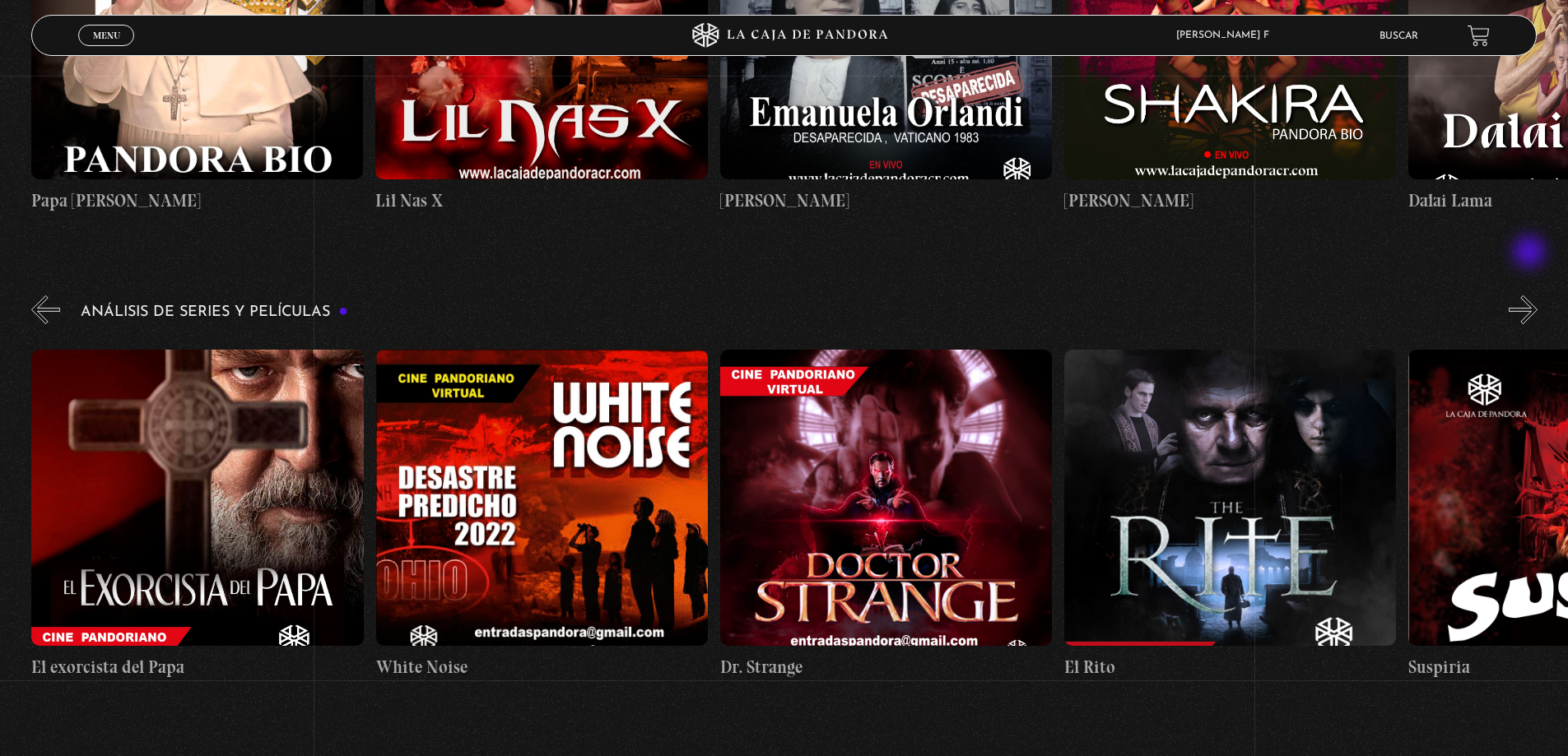
click at [1531, 296] on button "»" at bounding box center [1523, 309] width 29 height 29
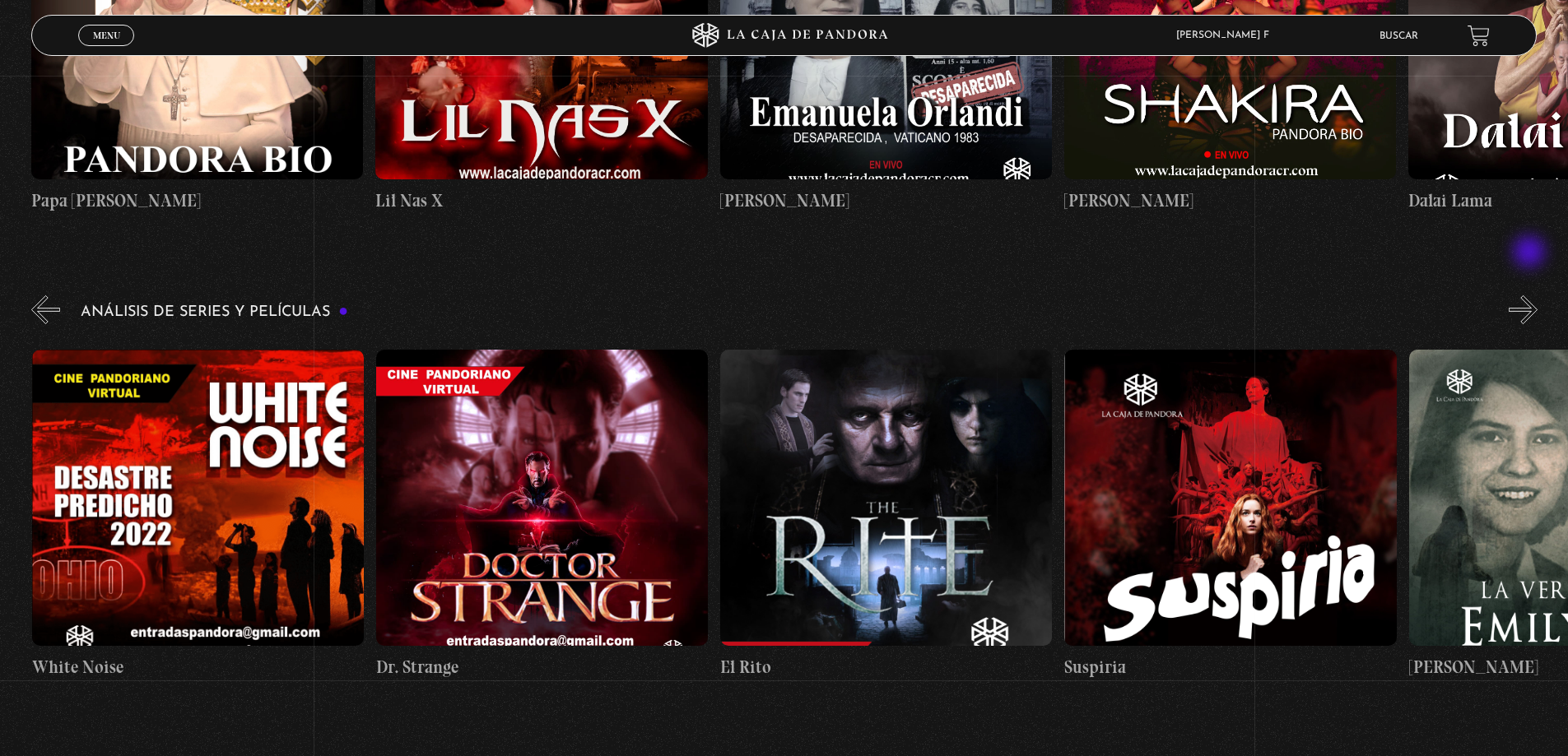
click at [1531, 296] on button "»" at bounding box center [1523, 309] width 29 height 29
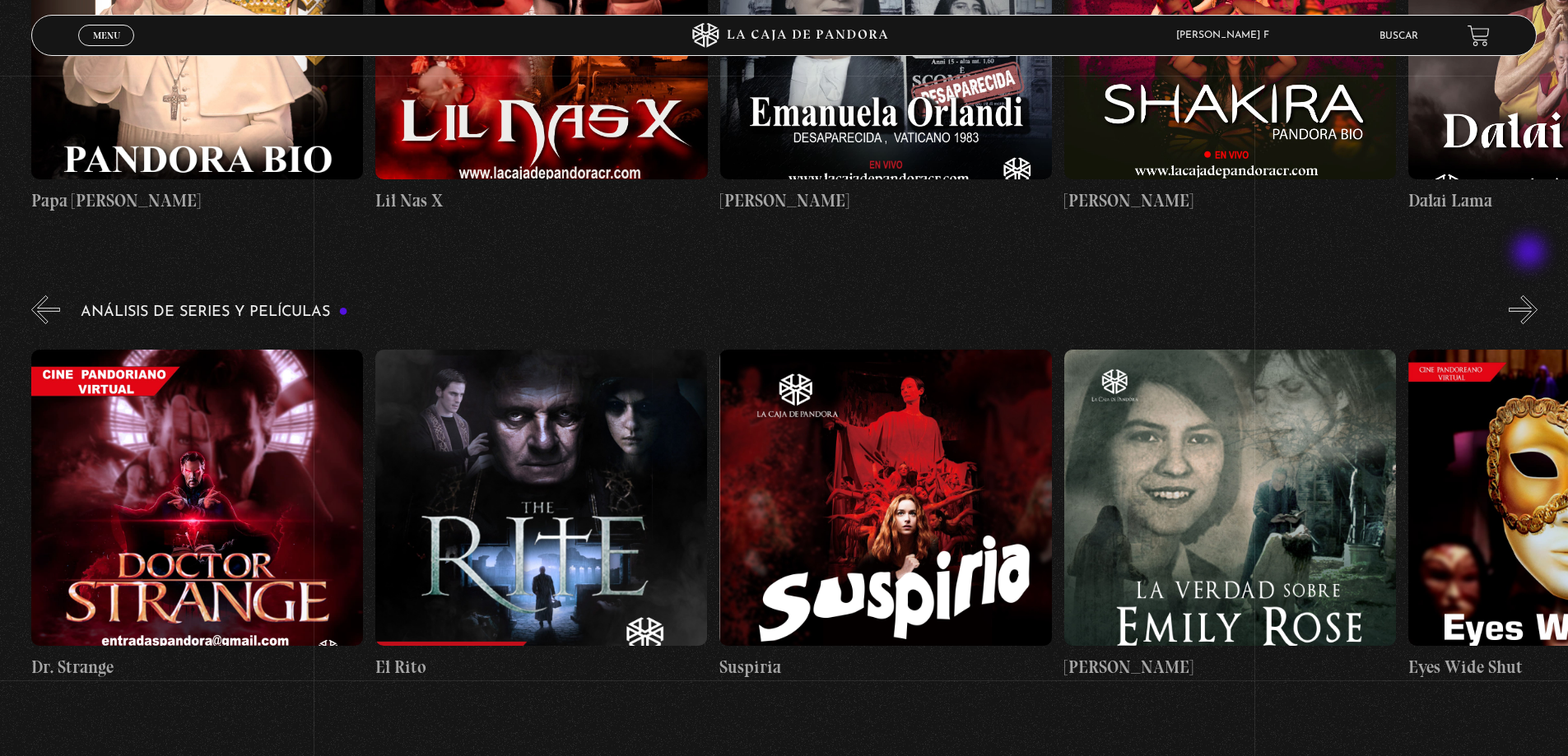
click at [1531, 296] on button "»" at bounding box center [1523, 309] width 29 height 29
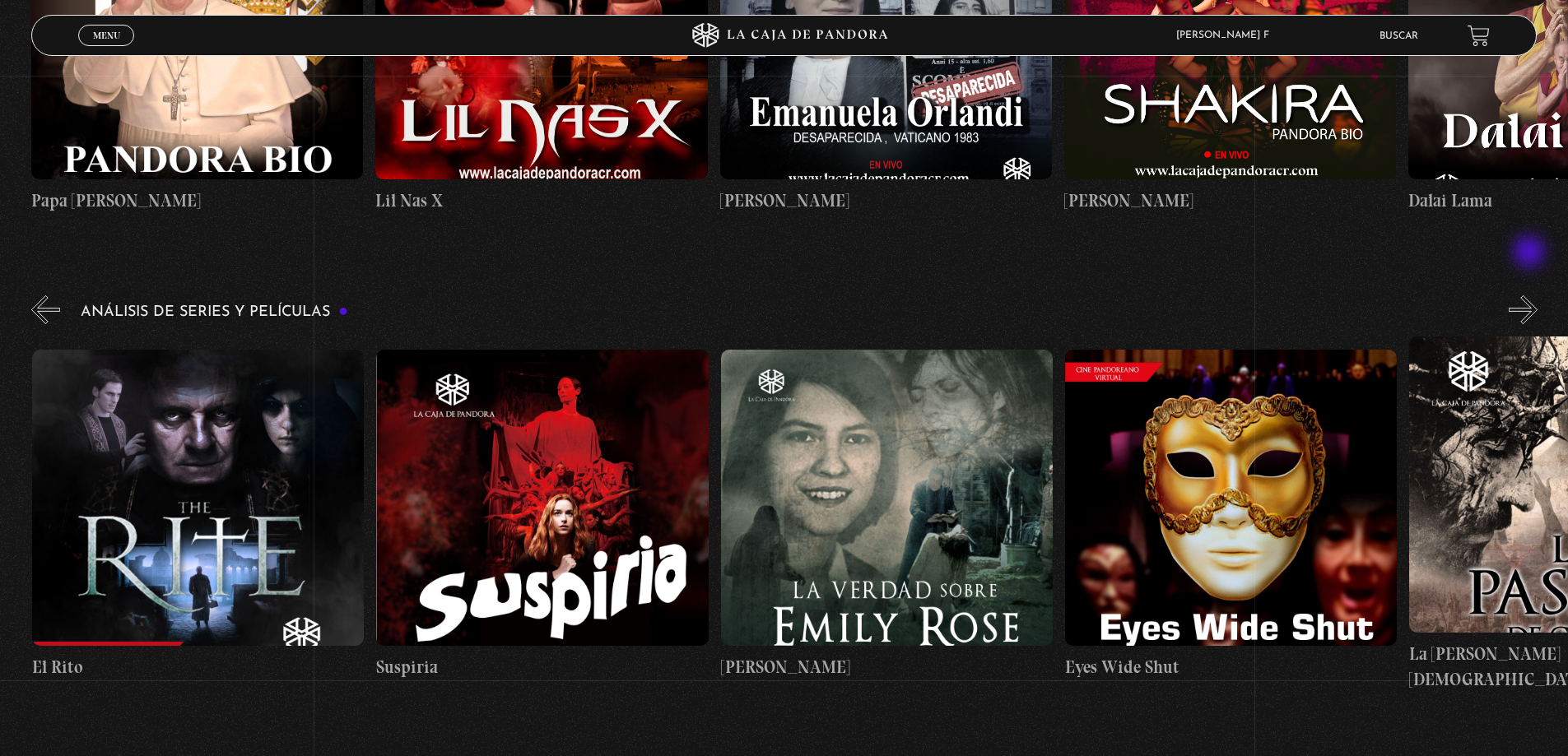
scroll to position [0, 3098]
click at [1531, 296] on button "»" at bounding box center [1523, 309] width 29 height 29
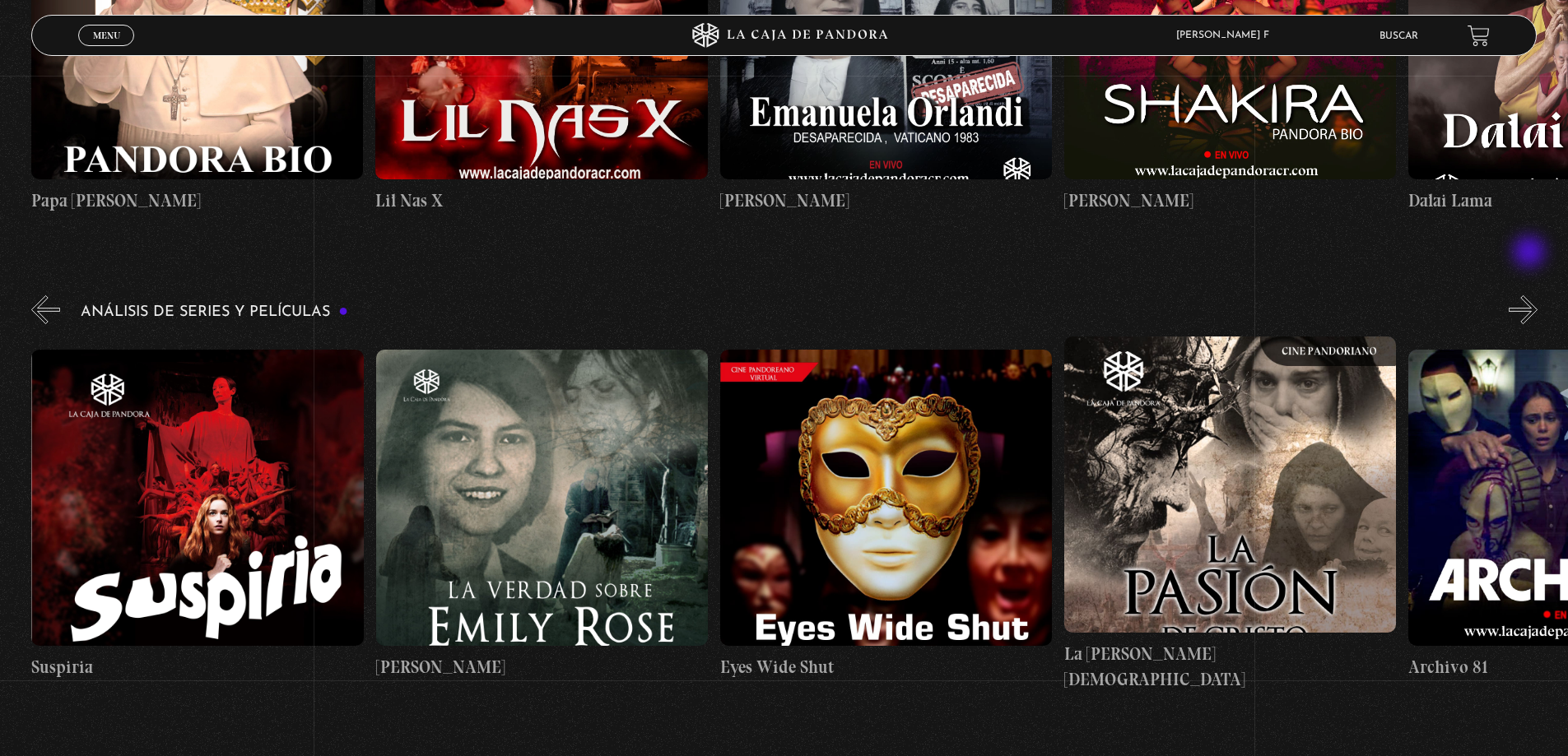
click at [1531, 296] on button "»" at bounding box center [1523, 309] width 29 height 29
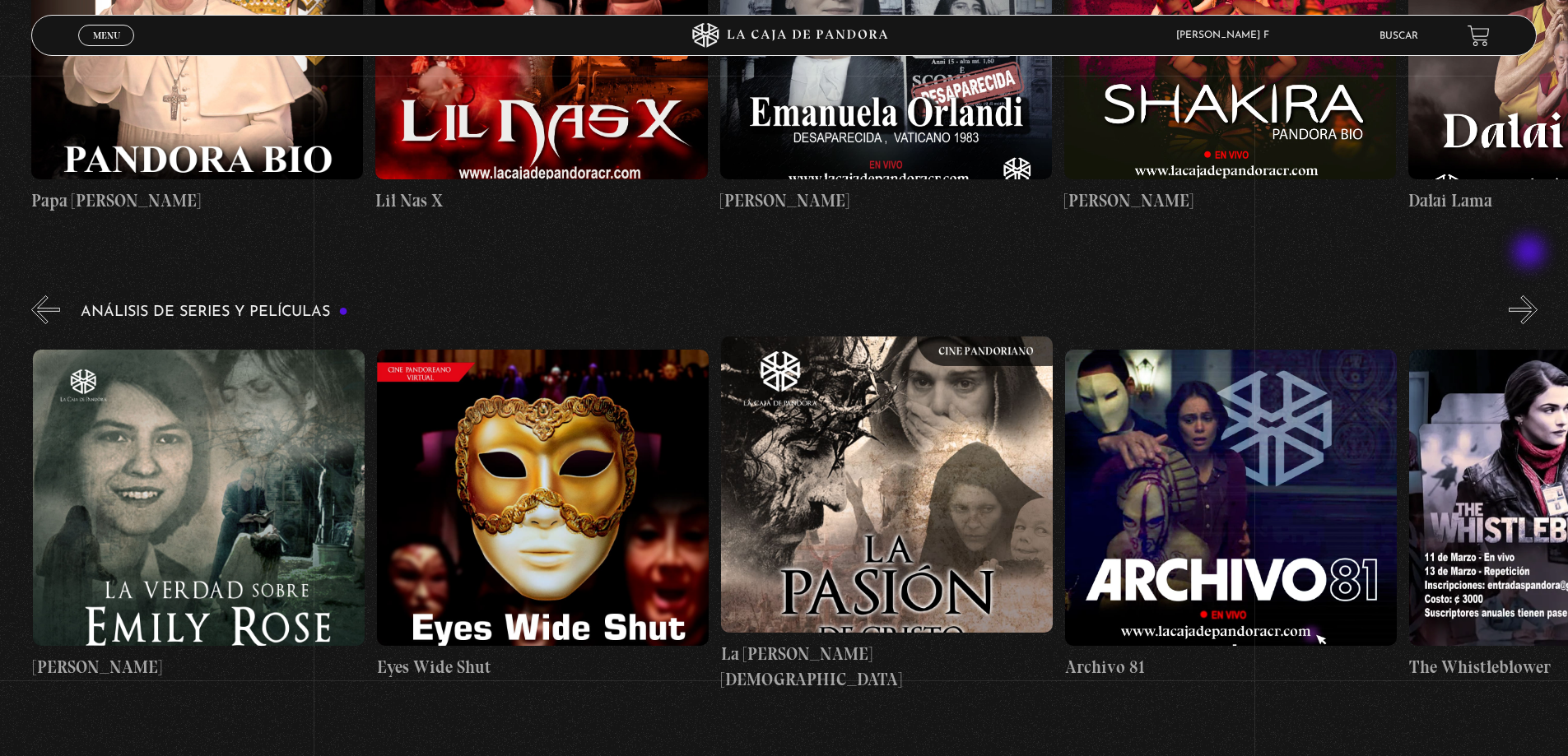
scroll to position [0, 3786]
click at [1531, 296] on button "»" at bounding box center [1523, 309] width 29 height 29
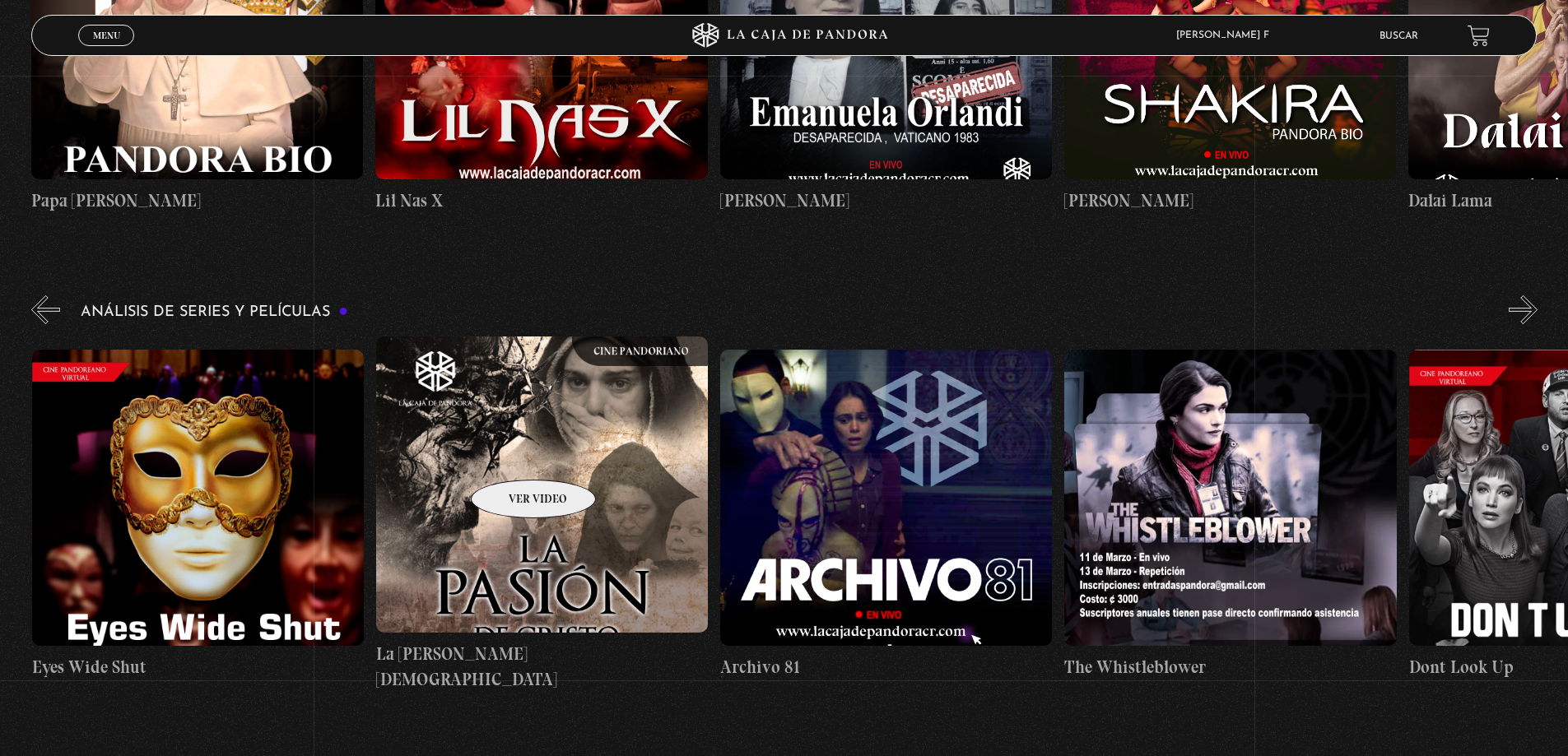
click at [512, 455] on figure at bounding box center [542, 484] width 332 height 297
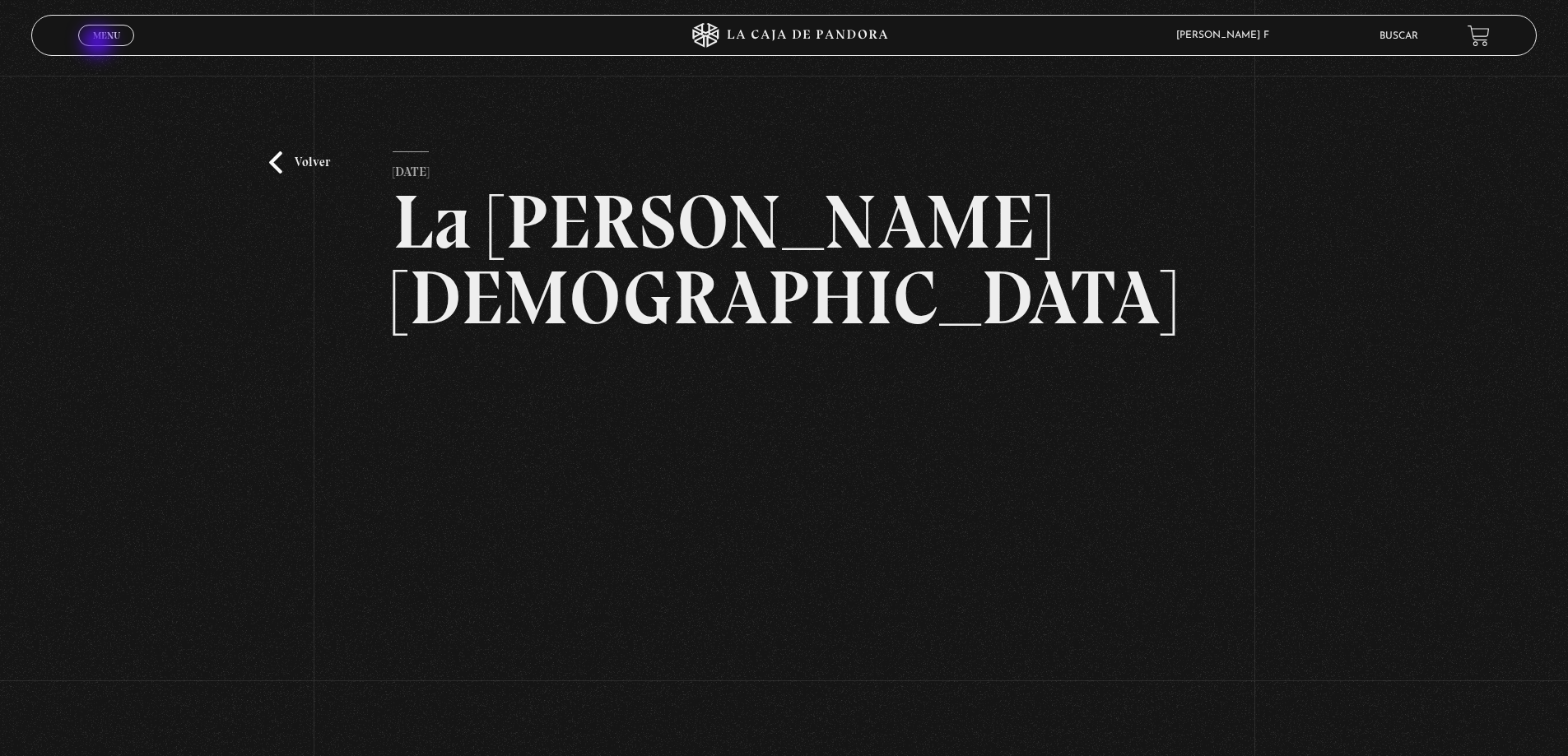
click at [99, 43] on link "Menu Cerrar" at bounding box center [106, 35] width 56 height 21
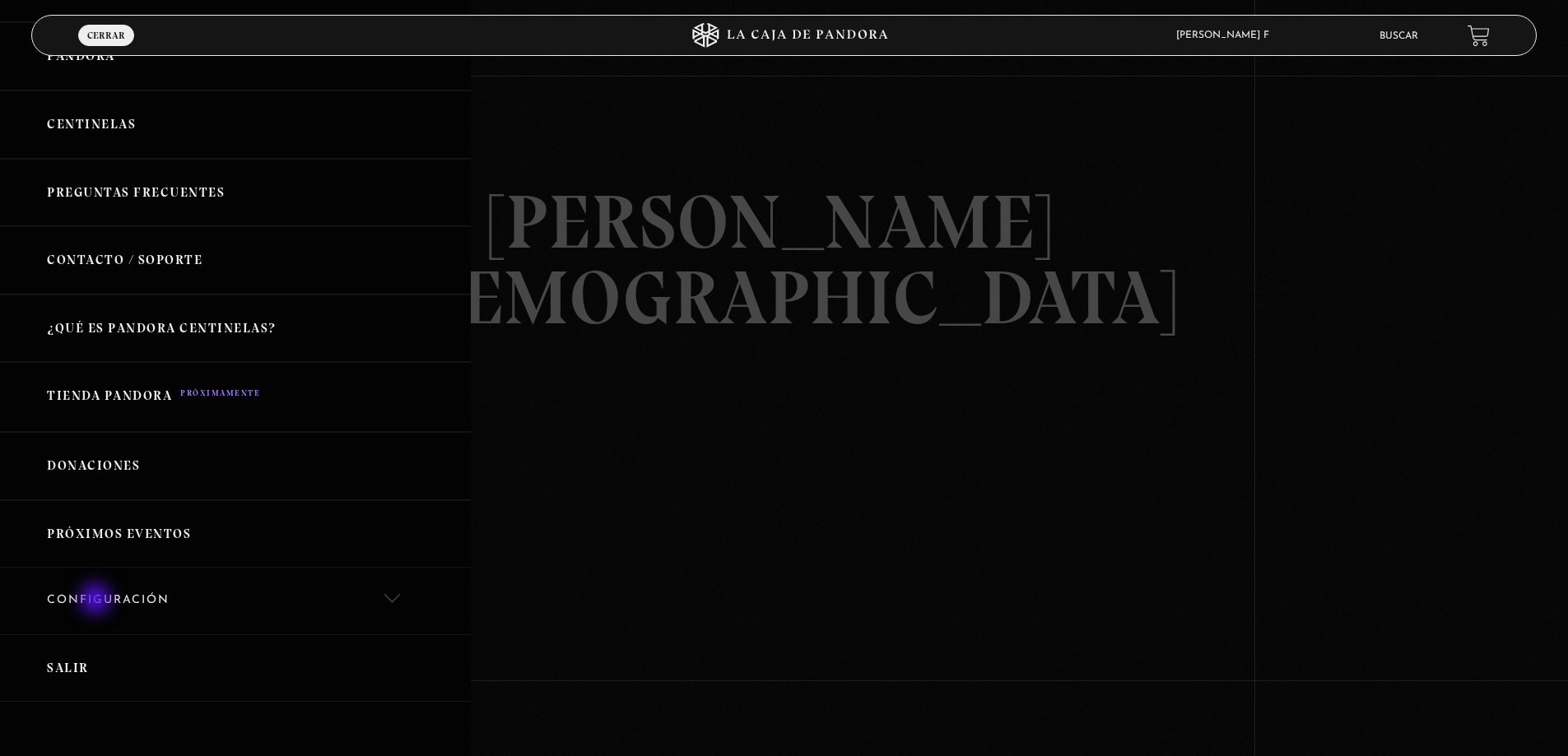
scroll to position [232, 0]
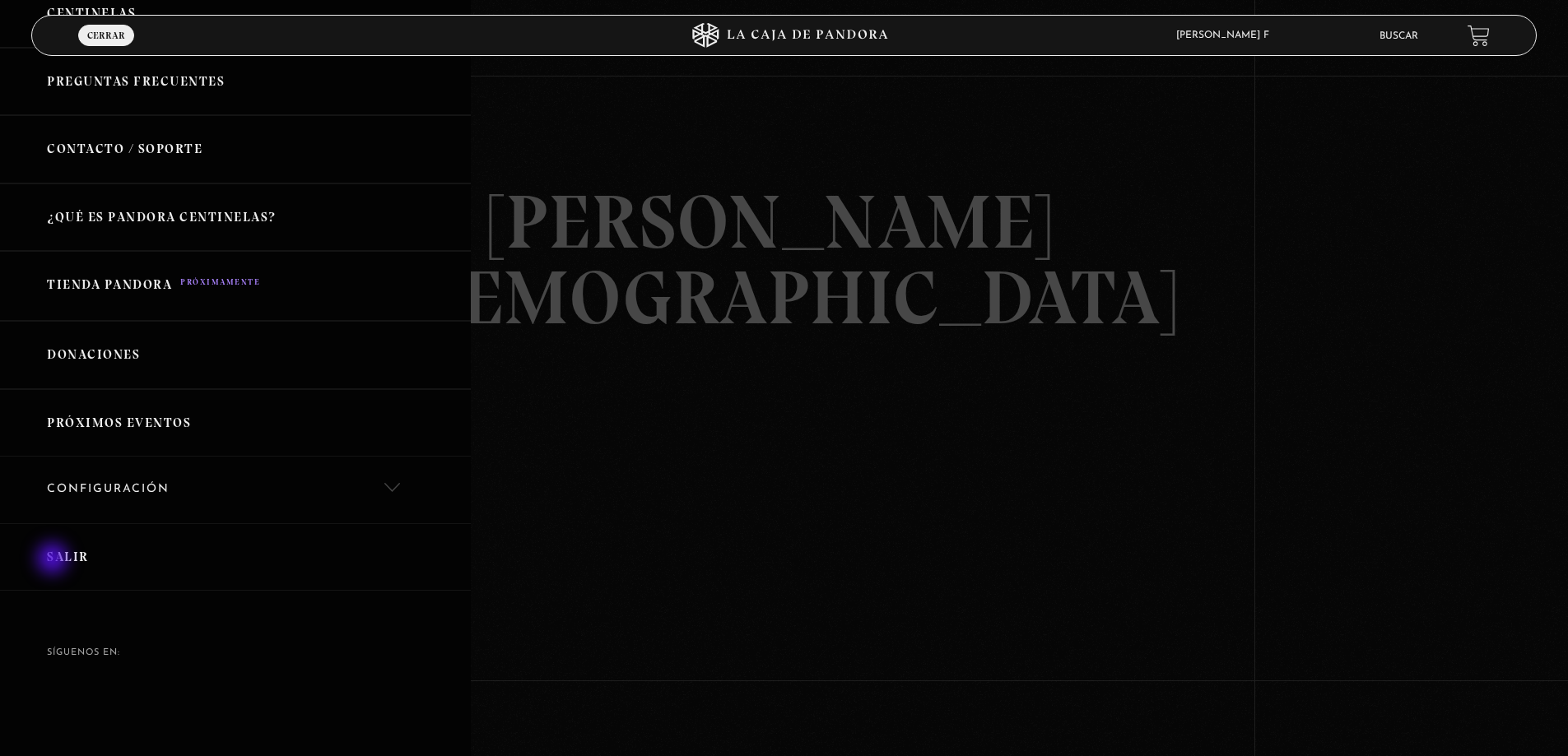
click at [54, 560] on link "Salir" at bounding box center [235, 557] width 471 height 68
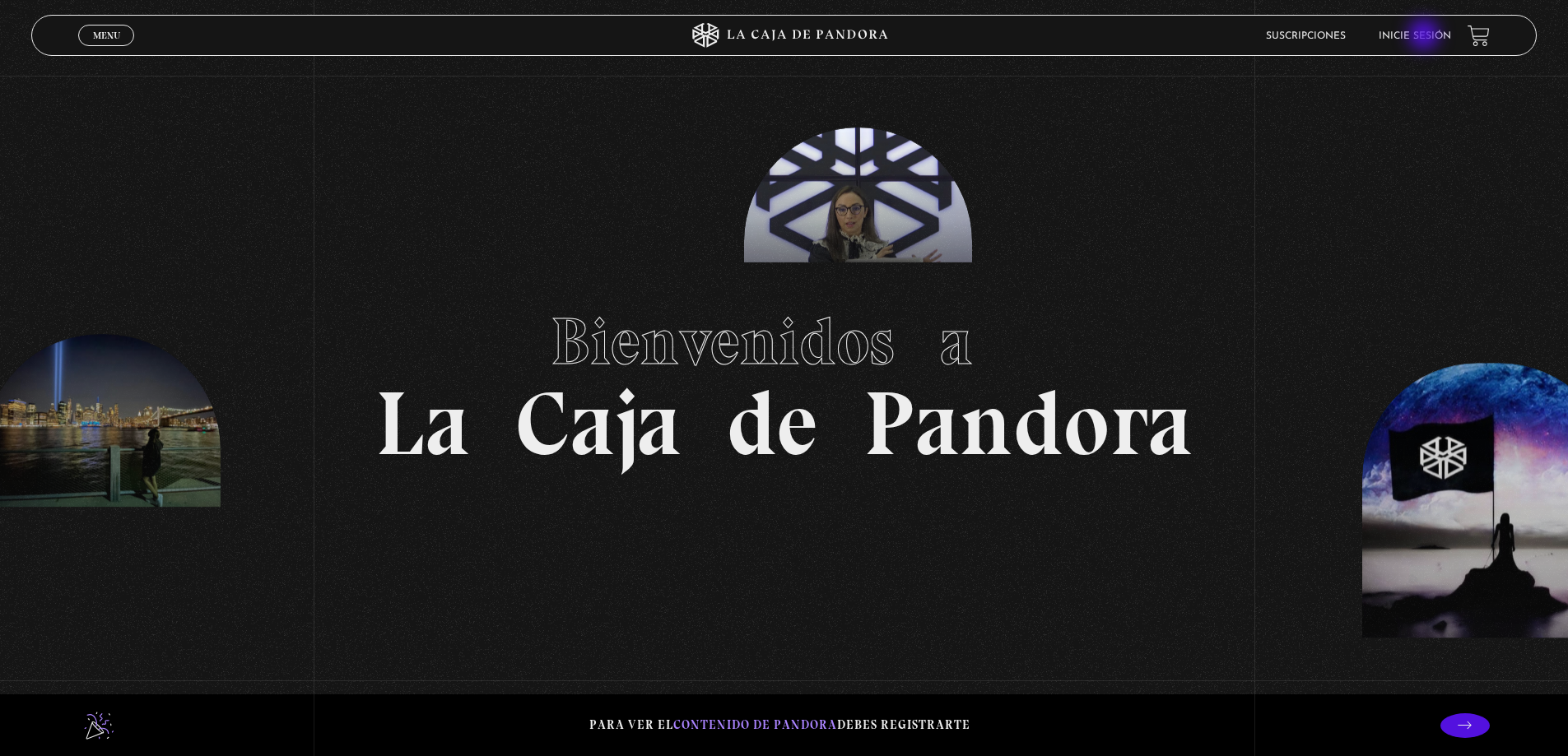
click at [1426, 36] on link "Inicie sesión" at bounding box center [1415, 36] width 73 height 10
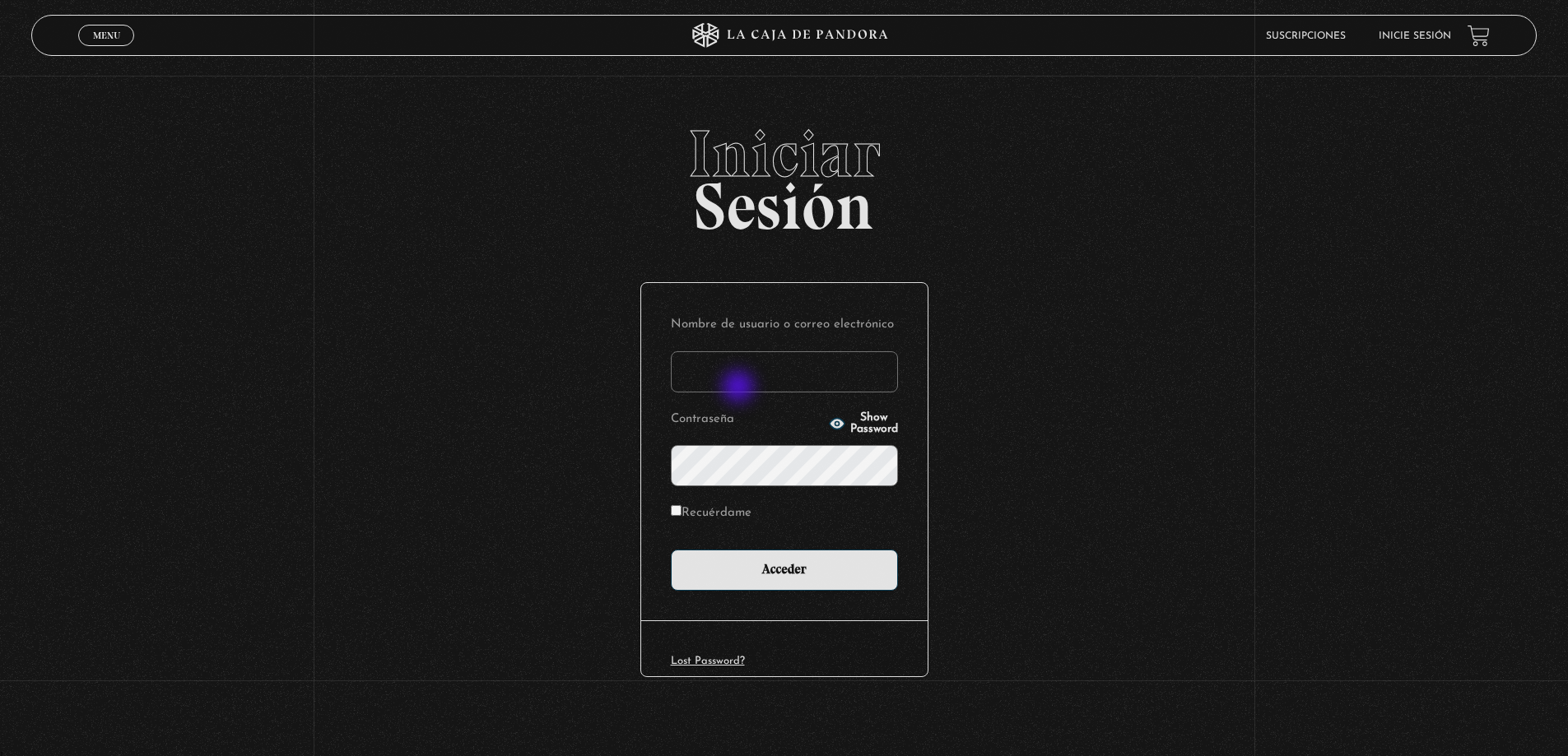
click at [740, 389] on input "Nombre de usuario o correo electrónico" at bounding box center [784, 372] width 228 height 41
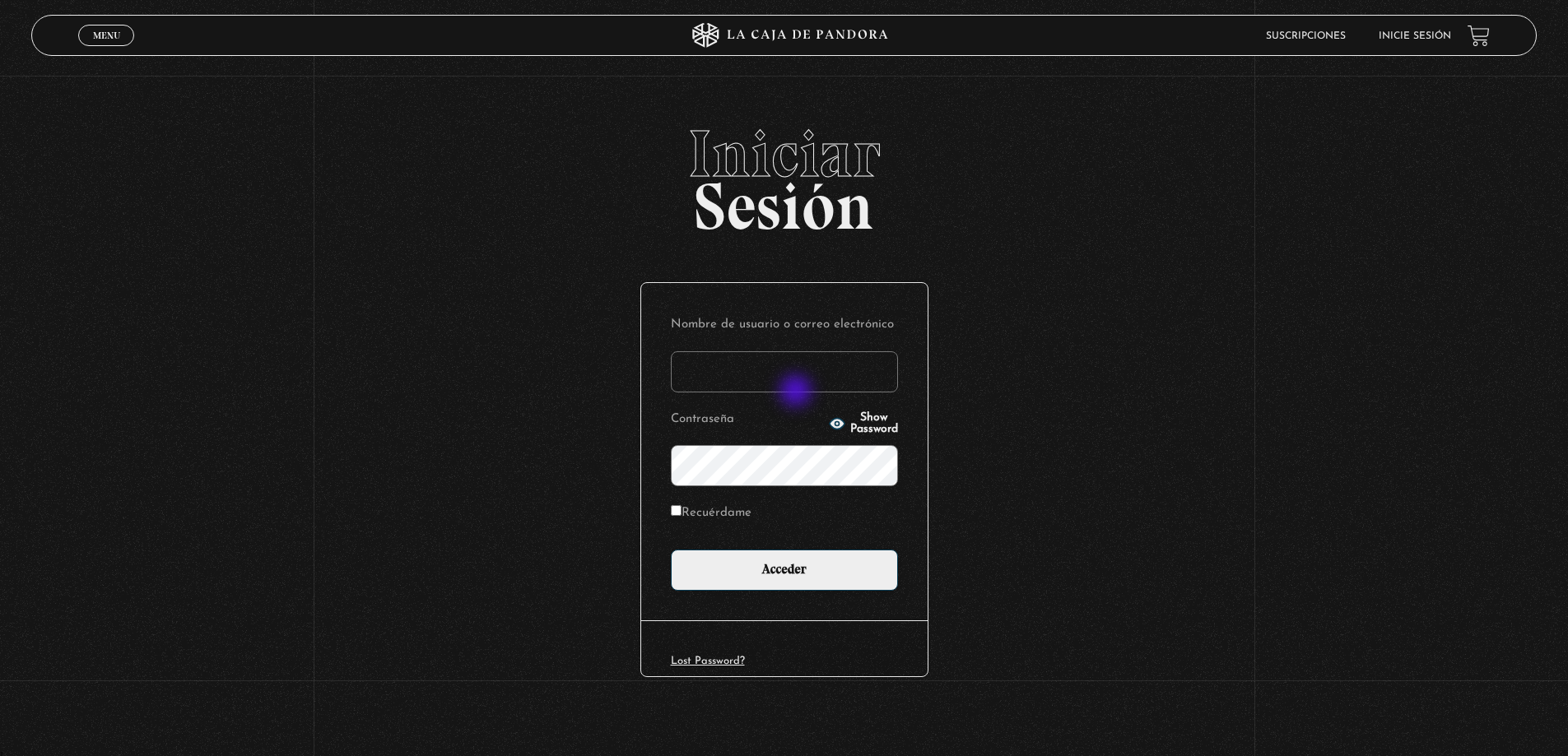
type input "alfueleyvane@hotmail.com"
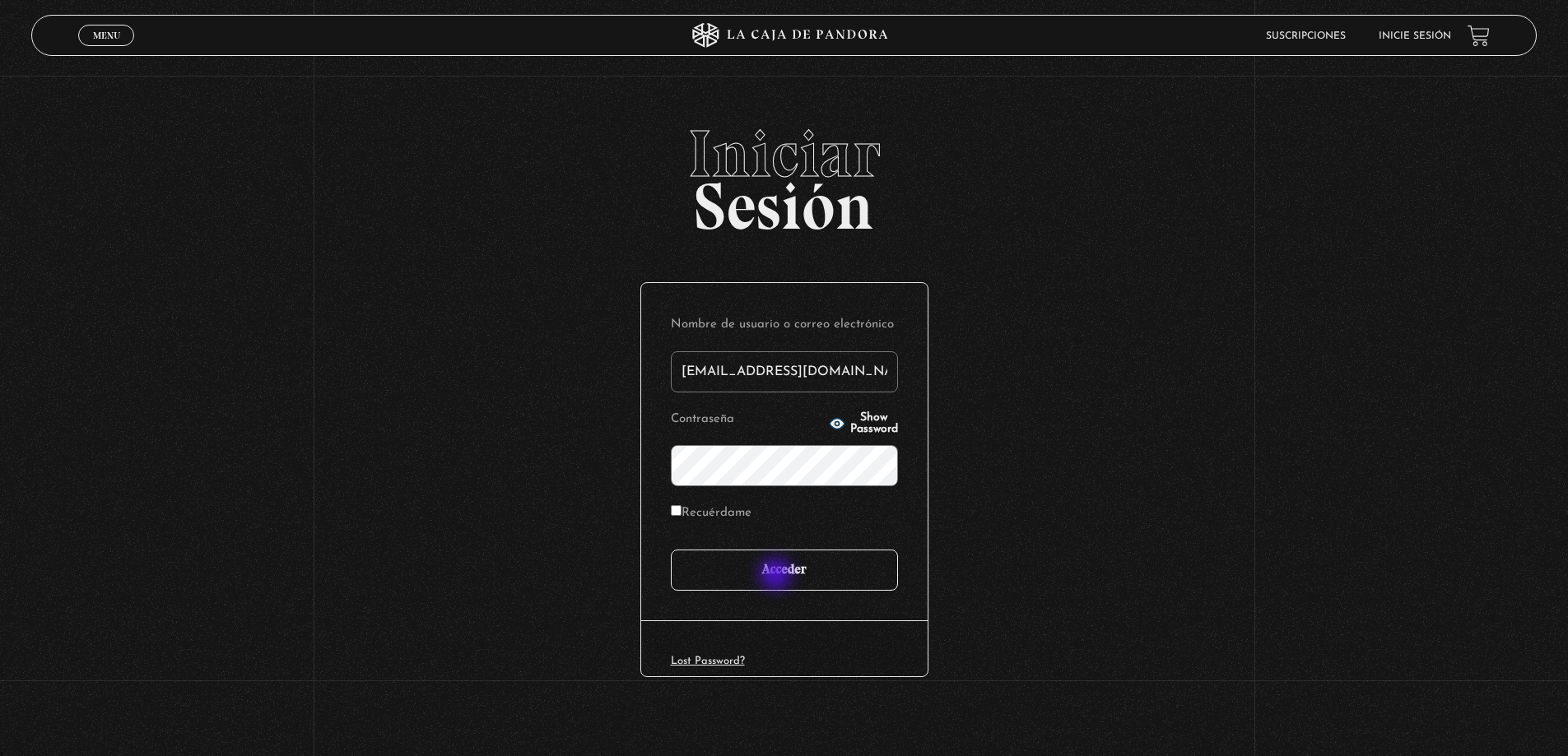
click at [777, 576] on input "Acceder" at bounding box center [784, 570] width 228 height 41
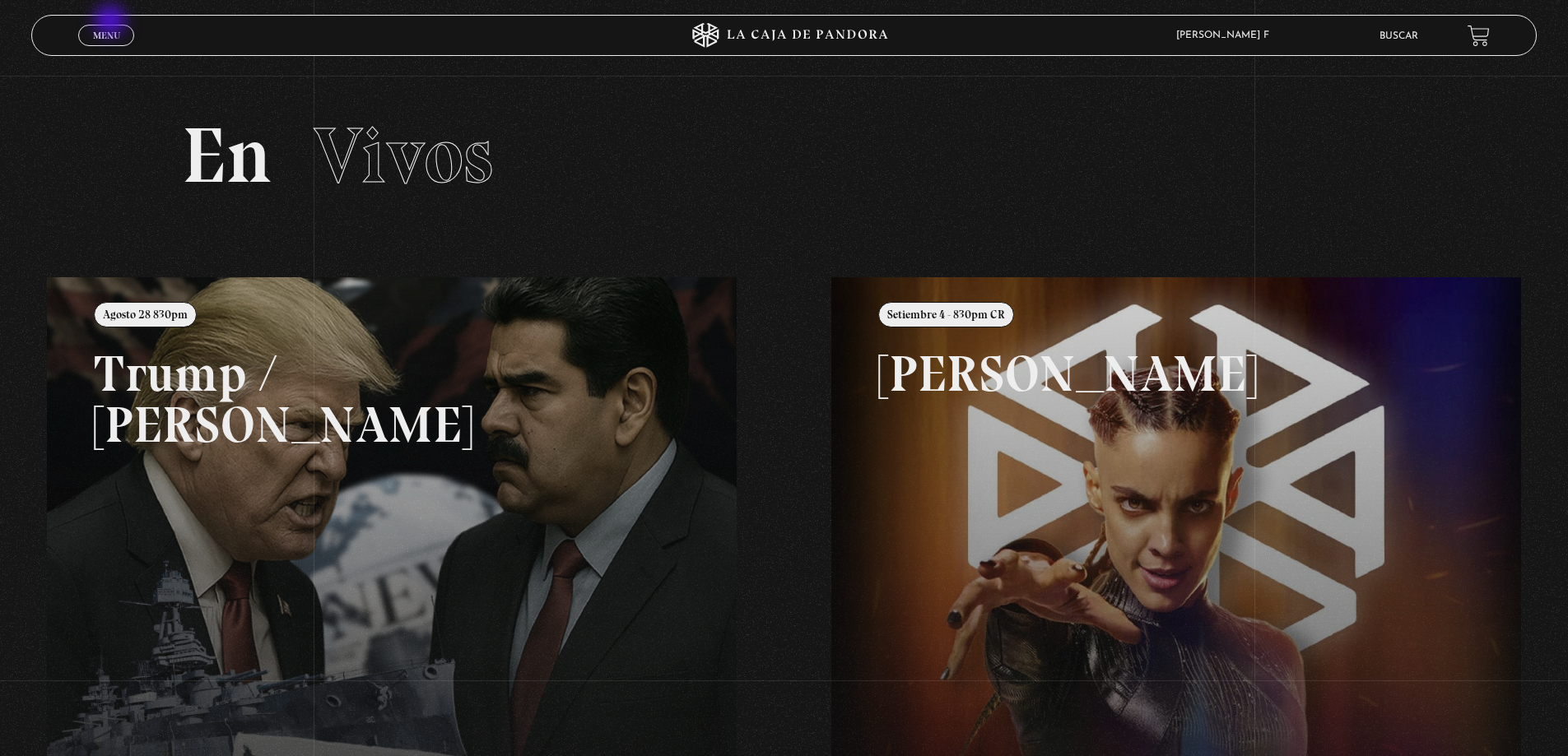
click at [112, 22] on div "Menu Cerrar" at bounding box center [313, 35] width 471 height 40
click at [115, 34] on span "Menu" at bounding box center [106, 35] width 27 height 10
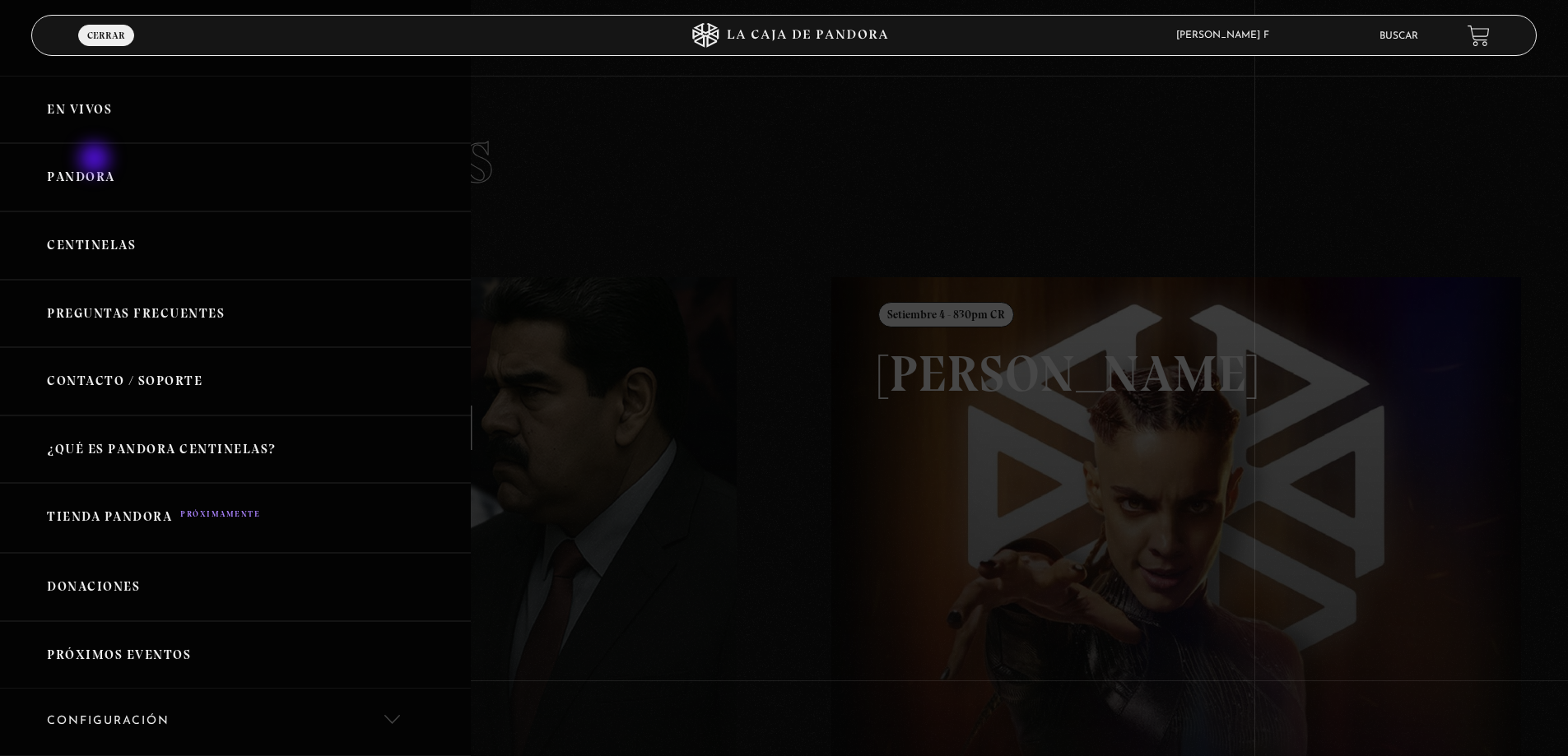
click at [97, 160] on link "Pandora" at bounding box center [235, 177] width 471 height 68
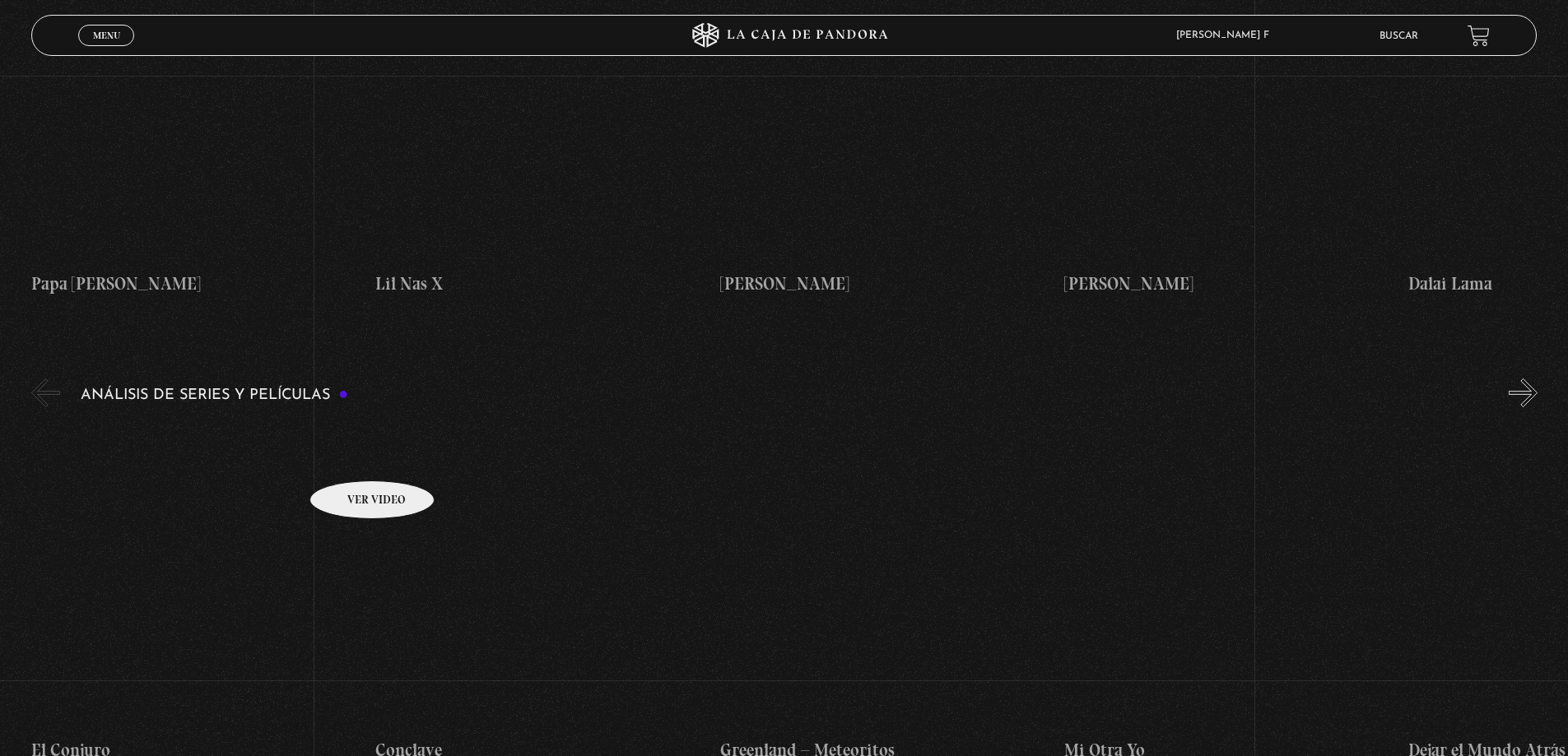
scroll to position [2715, 0]
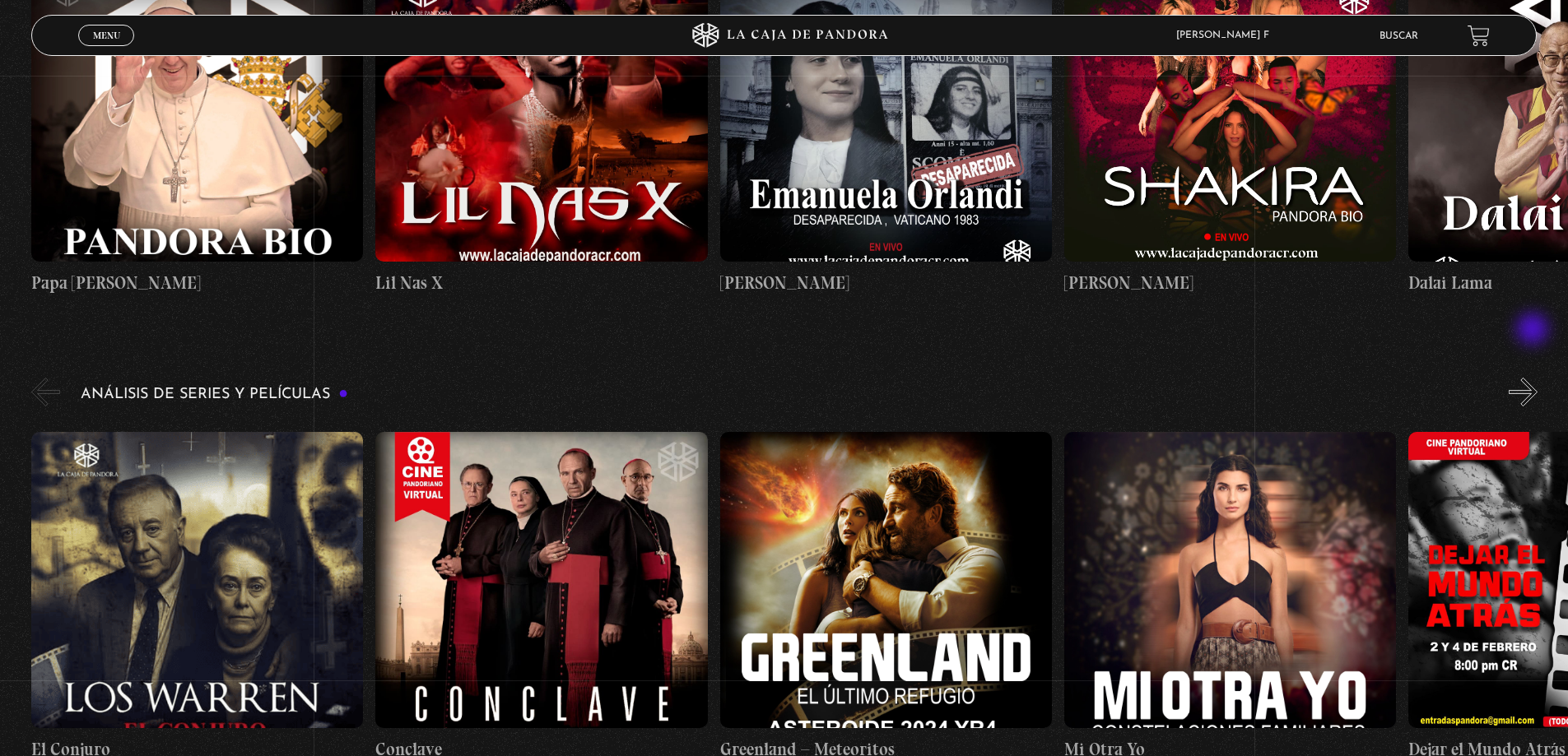
click at [1534, 378] on button "»" at bounding box center [1523, 391] width 29 height 29
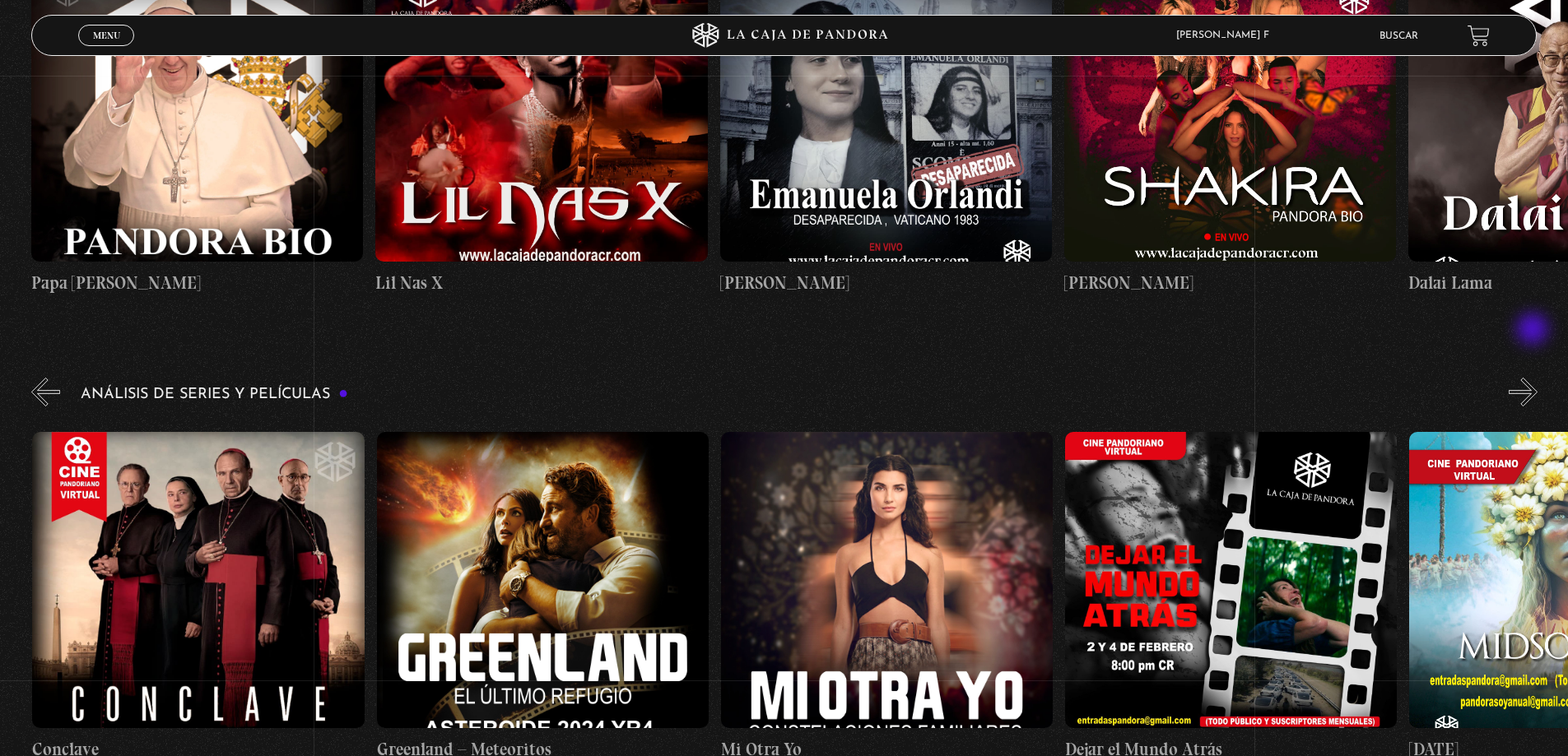
click at [1534, 378] on button "»" at bounding box center [1523, 391] width 29 height 29
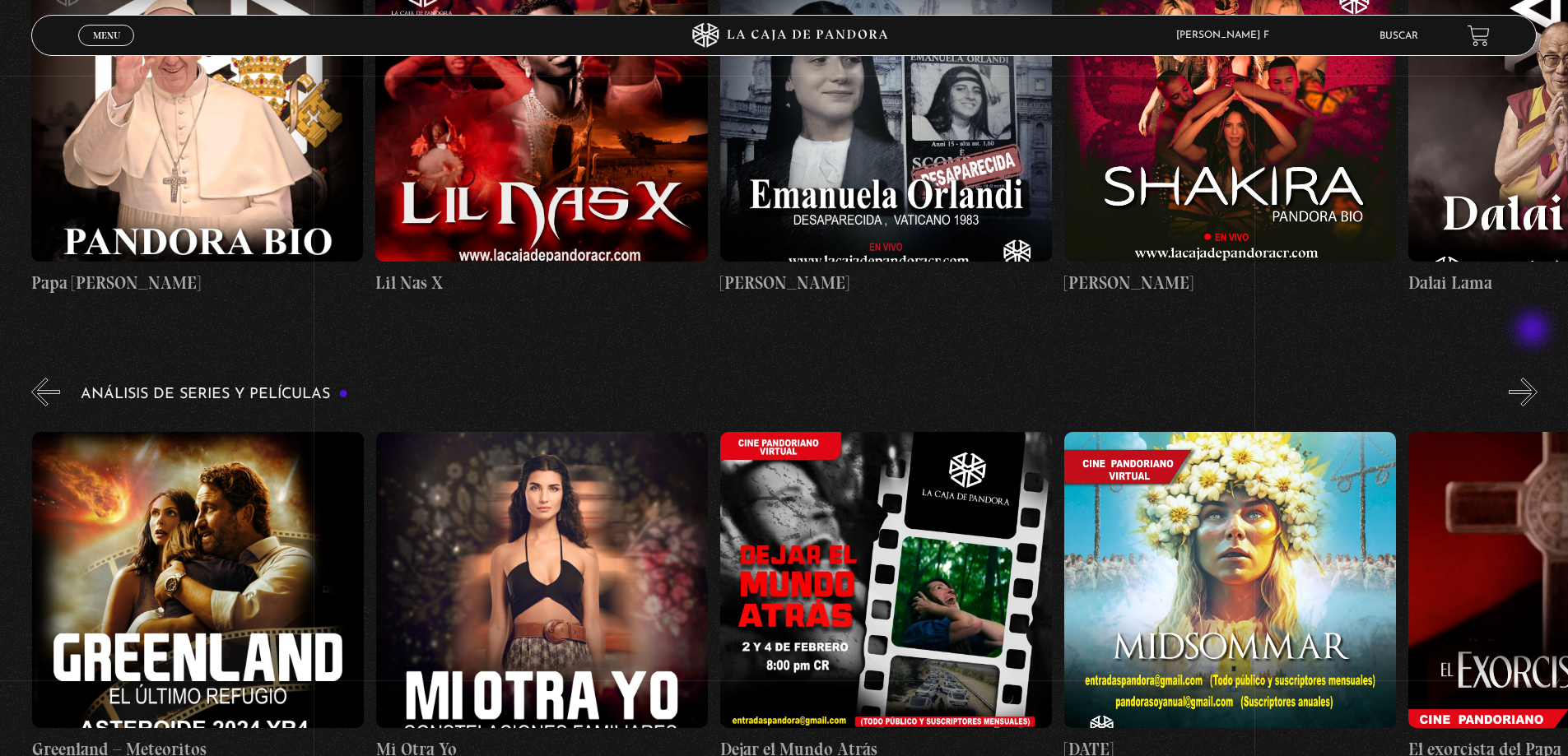
click at [1534, 378] on button "»" at bounding box center [1523, 391] width 29 height 29
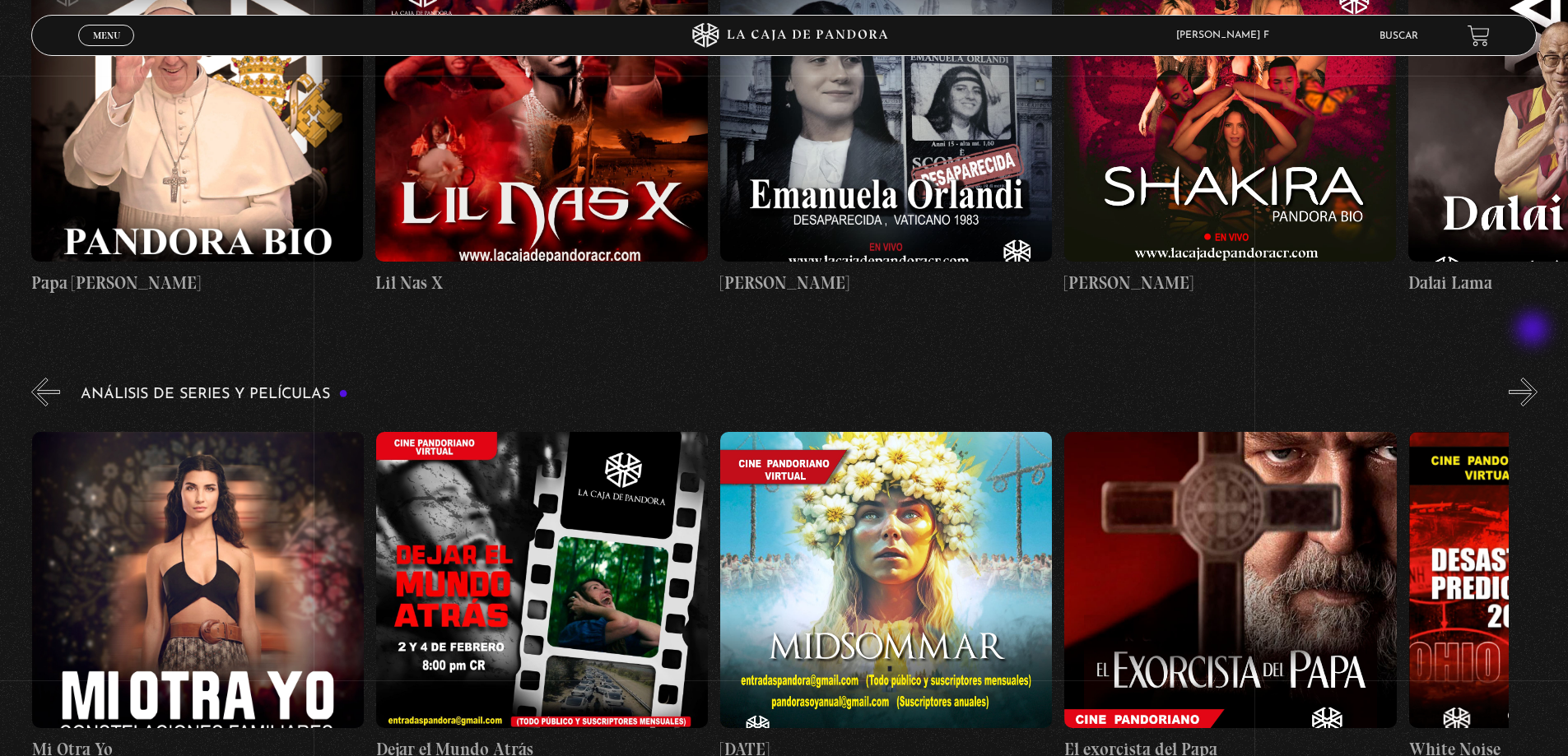
click at [1534, 378] on button "»" at bounding box center [1523, 391] width 29 height 29
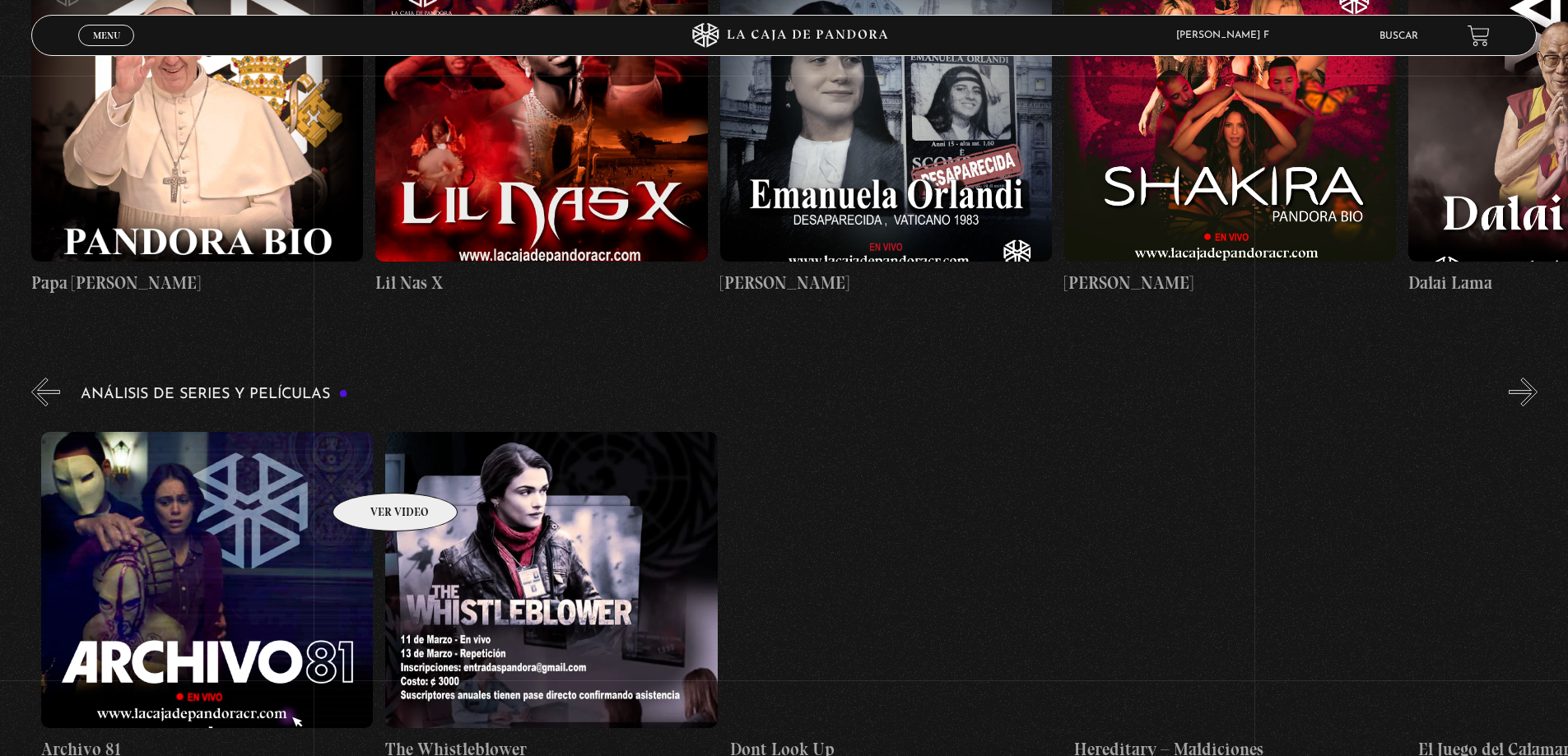
drag, startPoint x: 1477, startPoint y: 495, endPoint x: 340, endPoint y: 467, distance: 1137.3
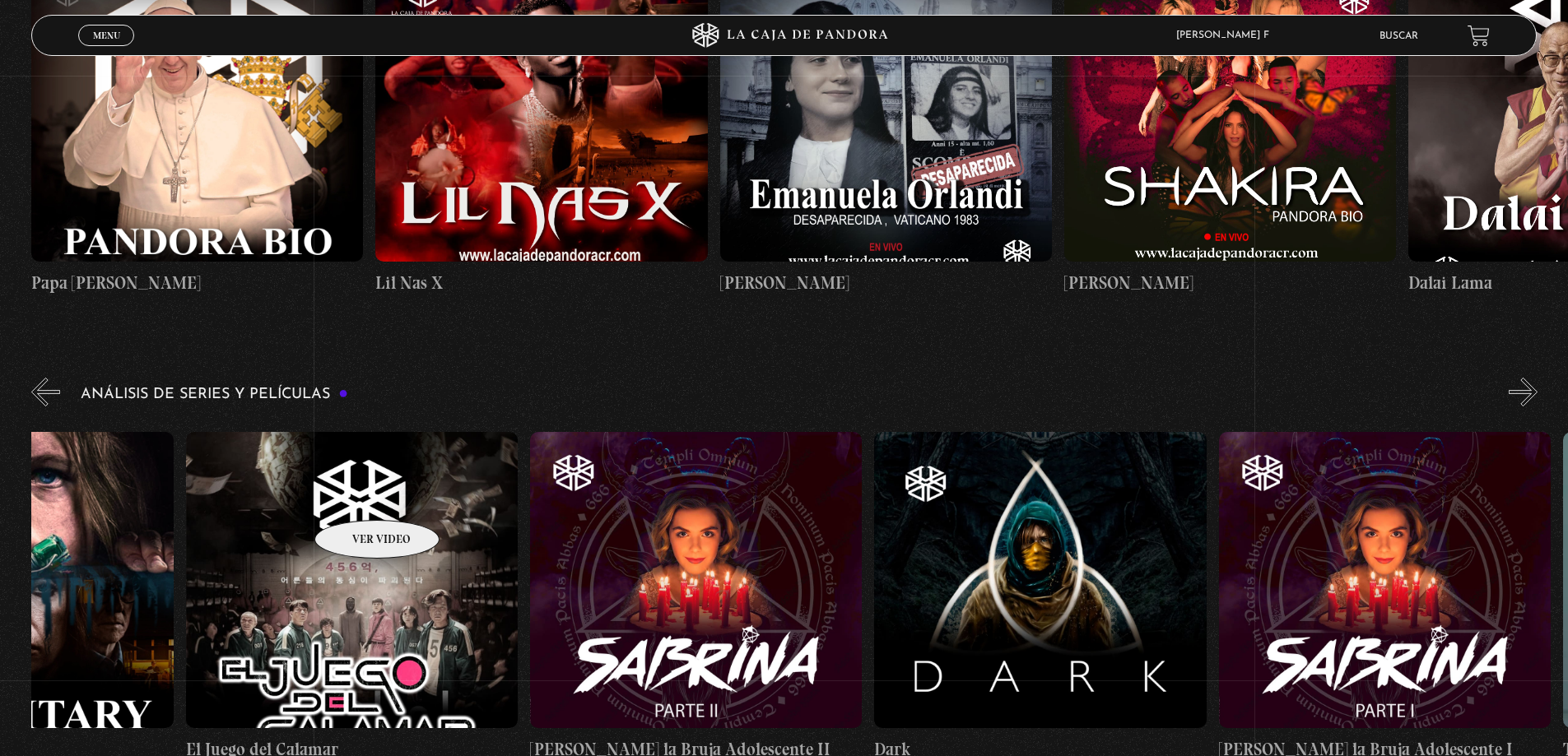
scroll to position [0, 6369]
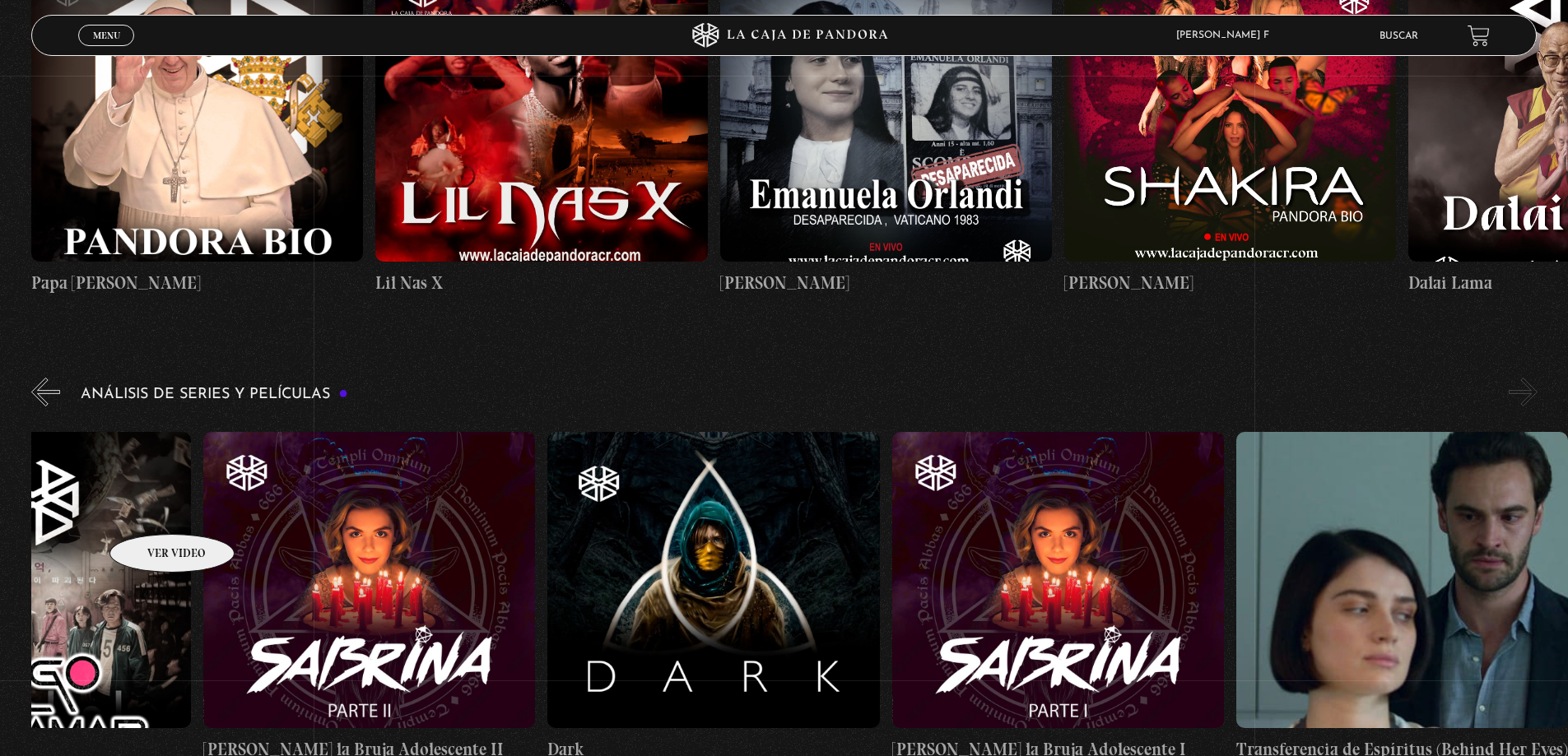
drag, startPoint x: 467, startPoint y: 457, endPoint x: 148, endPoint y: 509, distance: 323.2
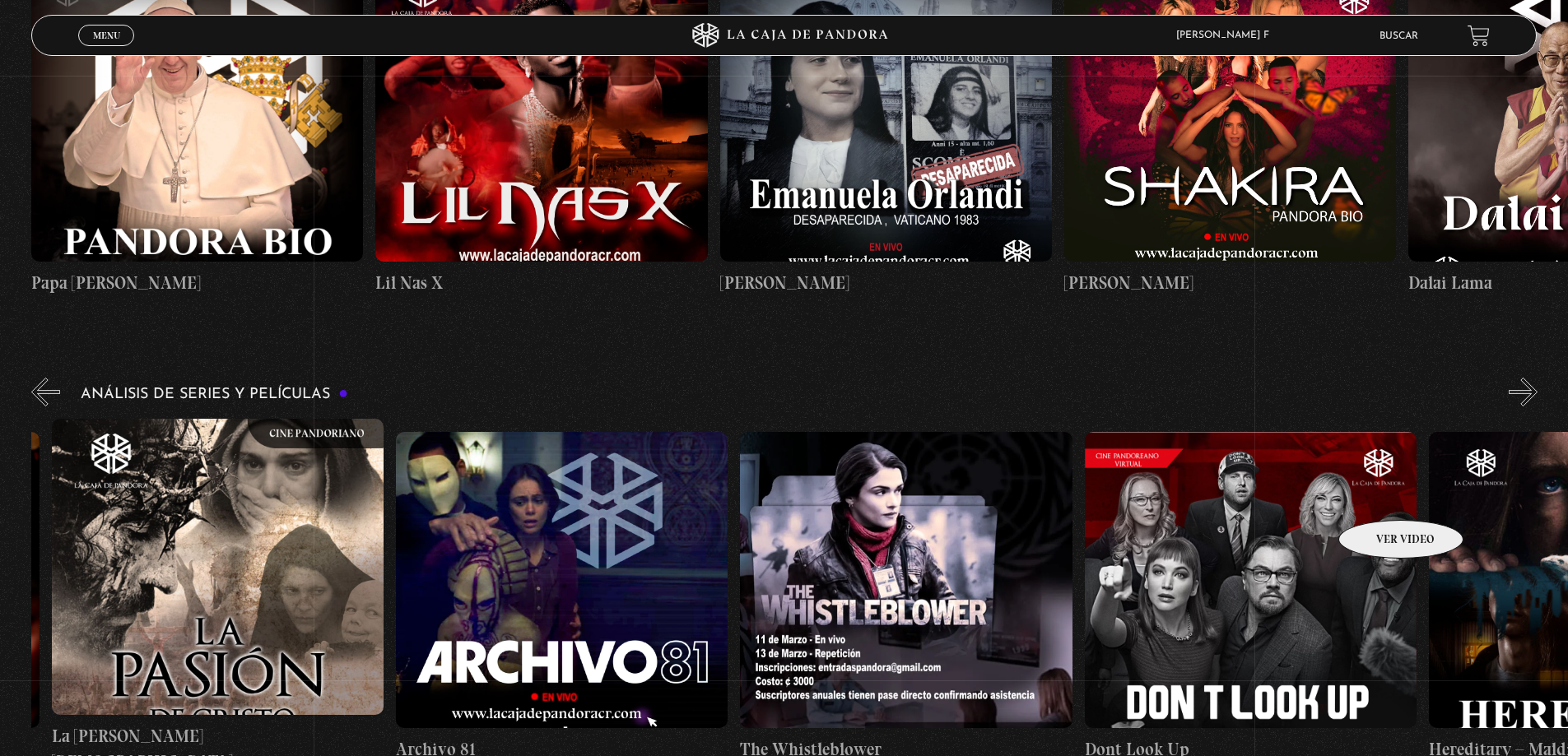
scroll to position [0, 4451]
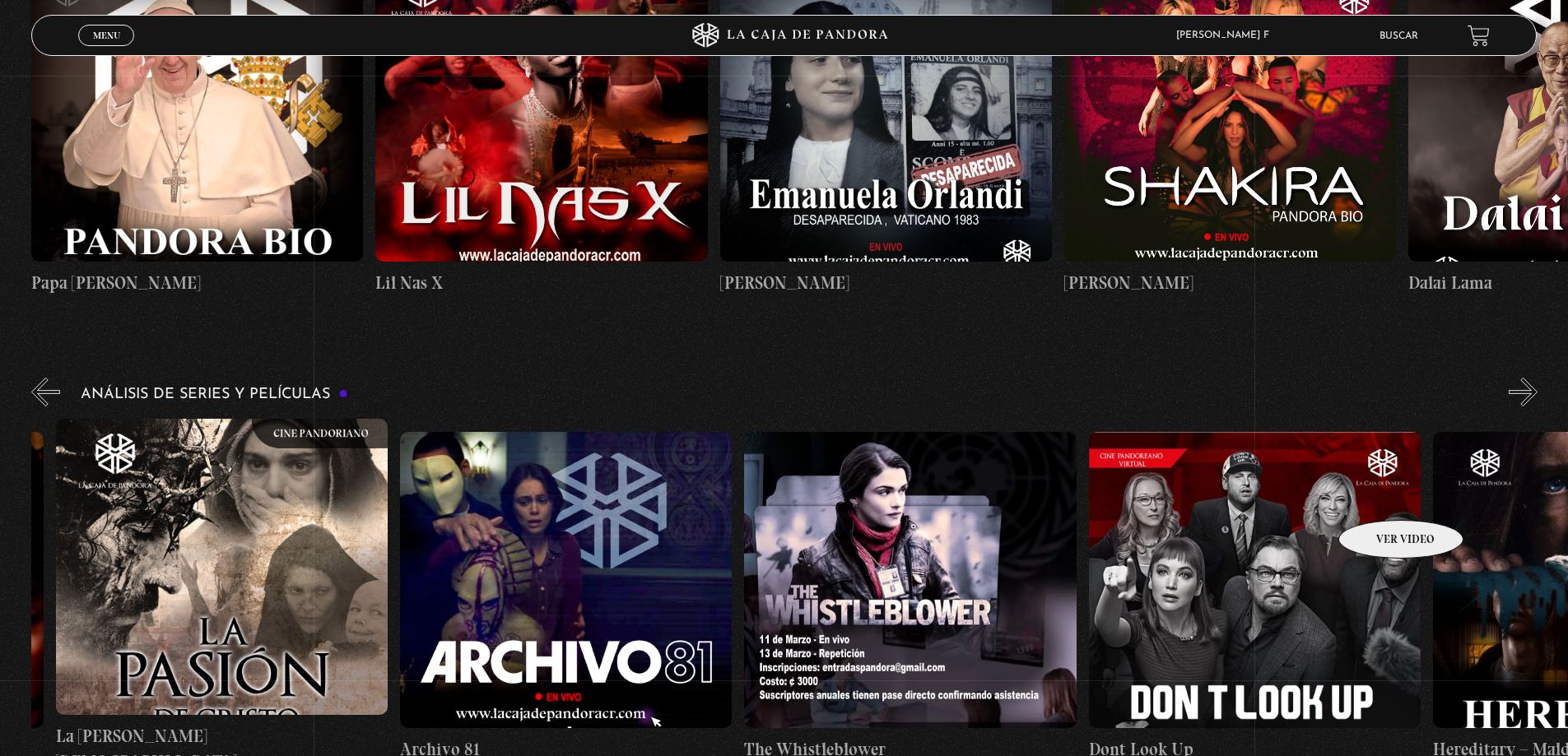
drag, startPoint x: 1105, startPoint y: 494, endPoint x: 1379, endPoint y: 495, distance: 274.0
click at [103, 459] on figure at bounding box center [222, 567] width 332 height 297
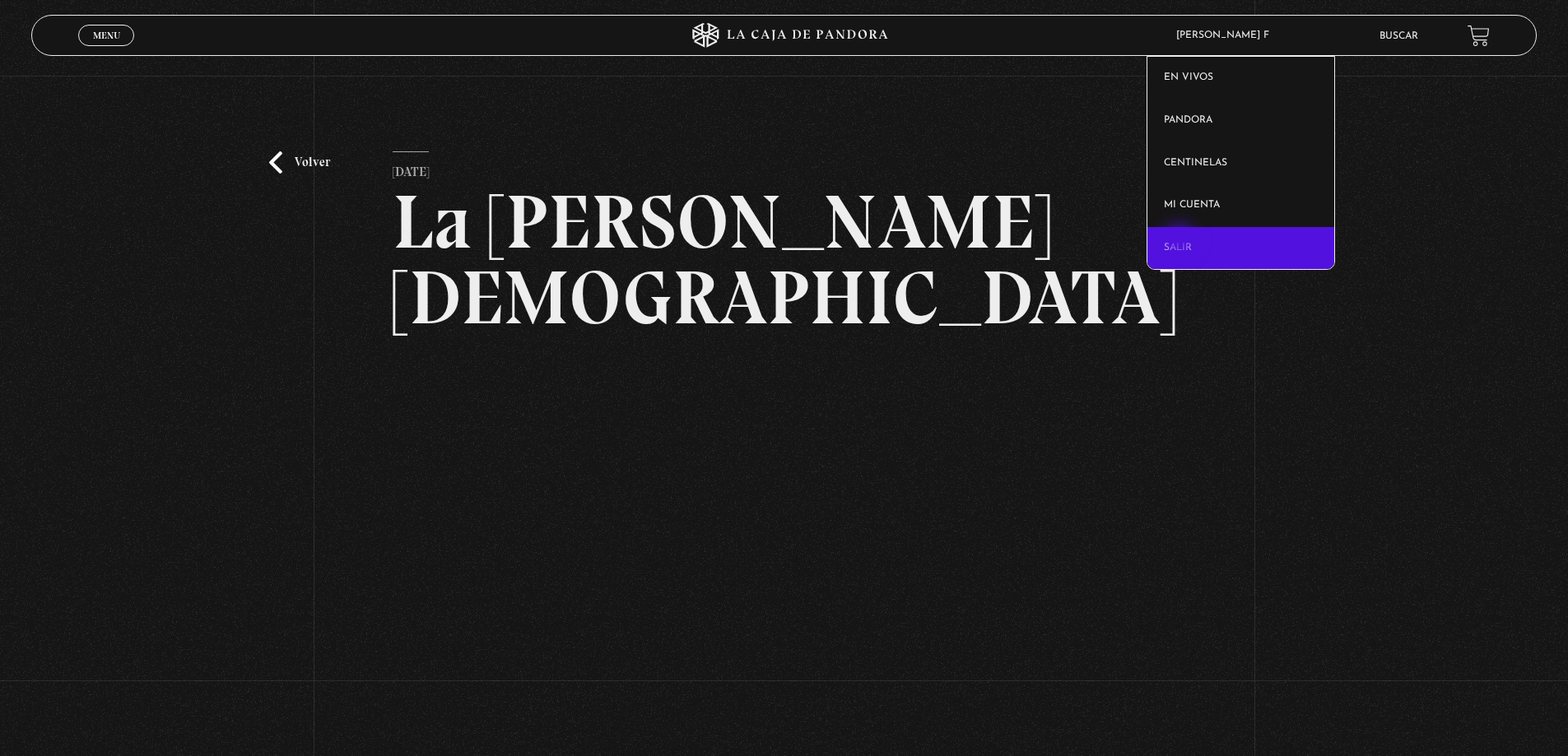
click at [1181, 243] on link "Salir" at bounding box center [1241, 249] width 187 height 42
